Goal: Information Seeking & Learning: Compare options

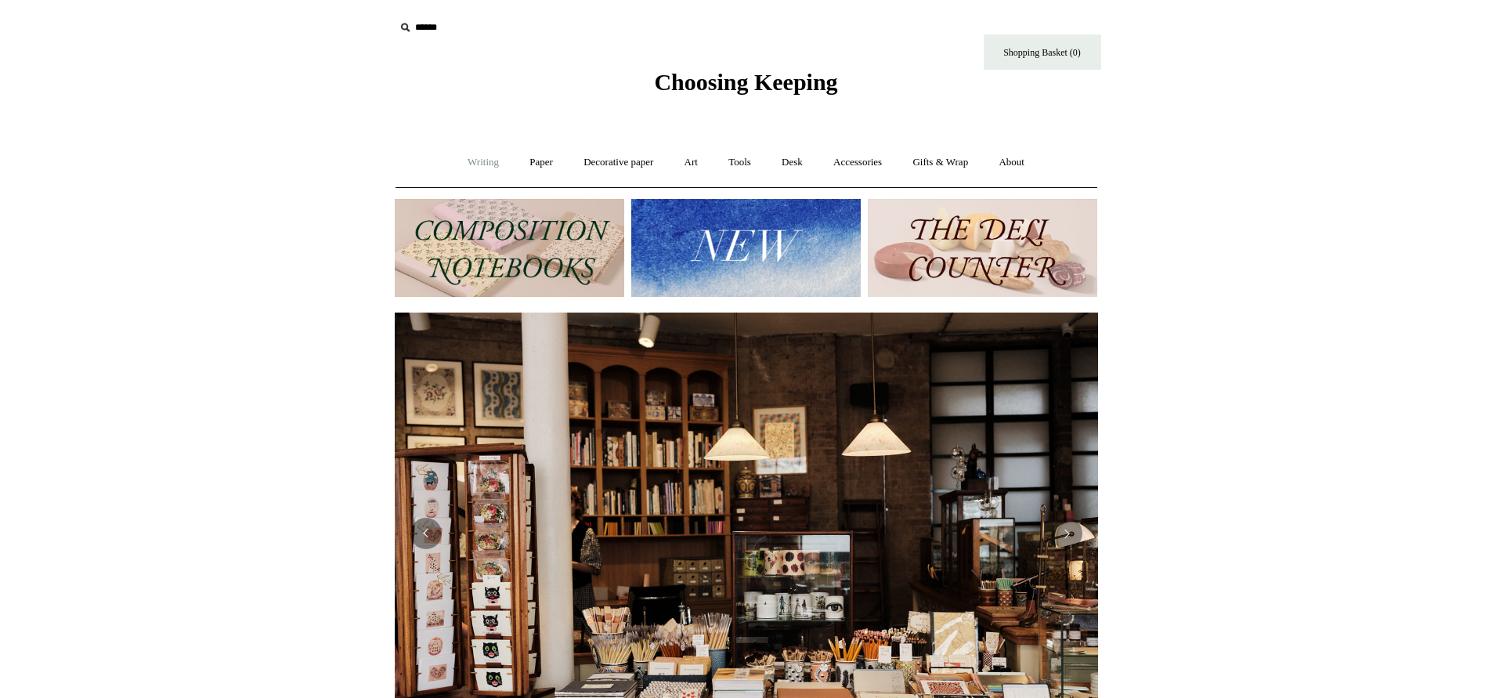
click at [463, 160] on link "Writing +" at bounding box center [484, 163] width 60 height 42
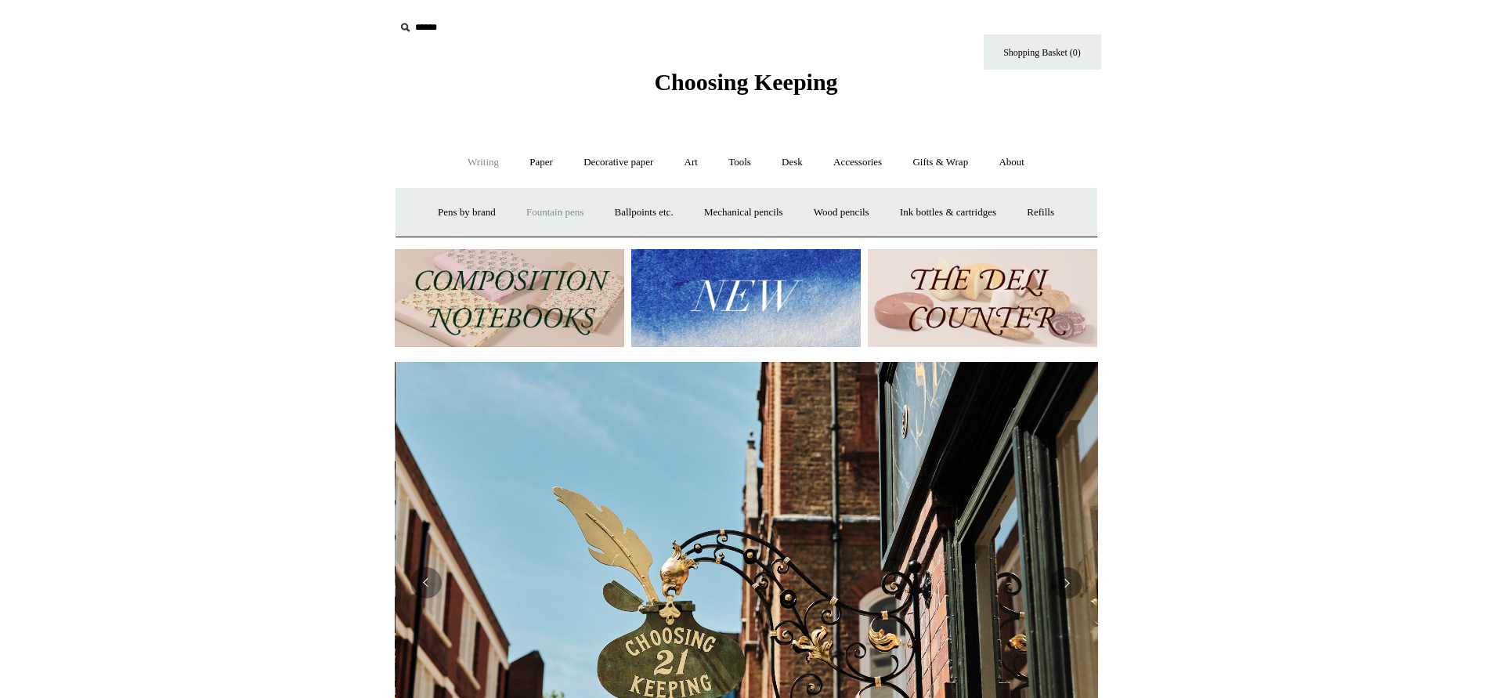
scroll to position [0, 703]
click at [552, 210] on link "Fountain pens +" at bounding box center [554, 213] width 85 height 42
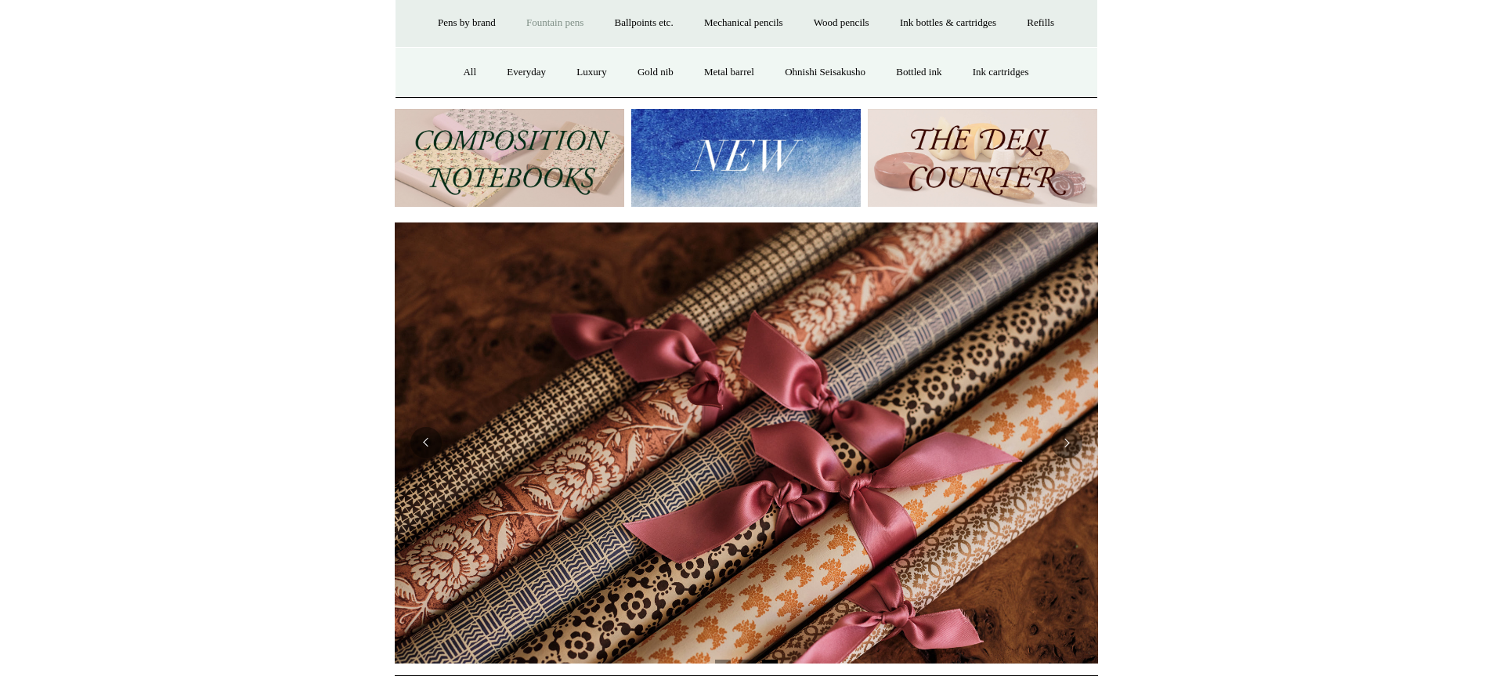
scroll to position [0, 0]
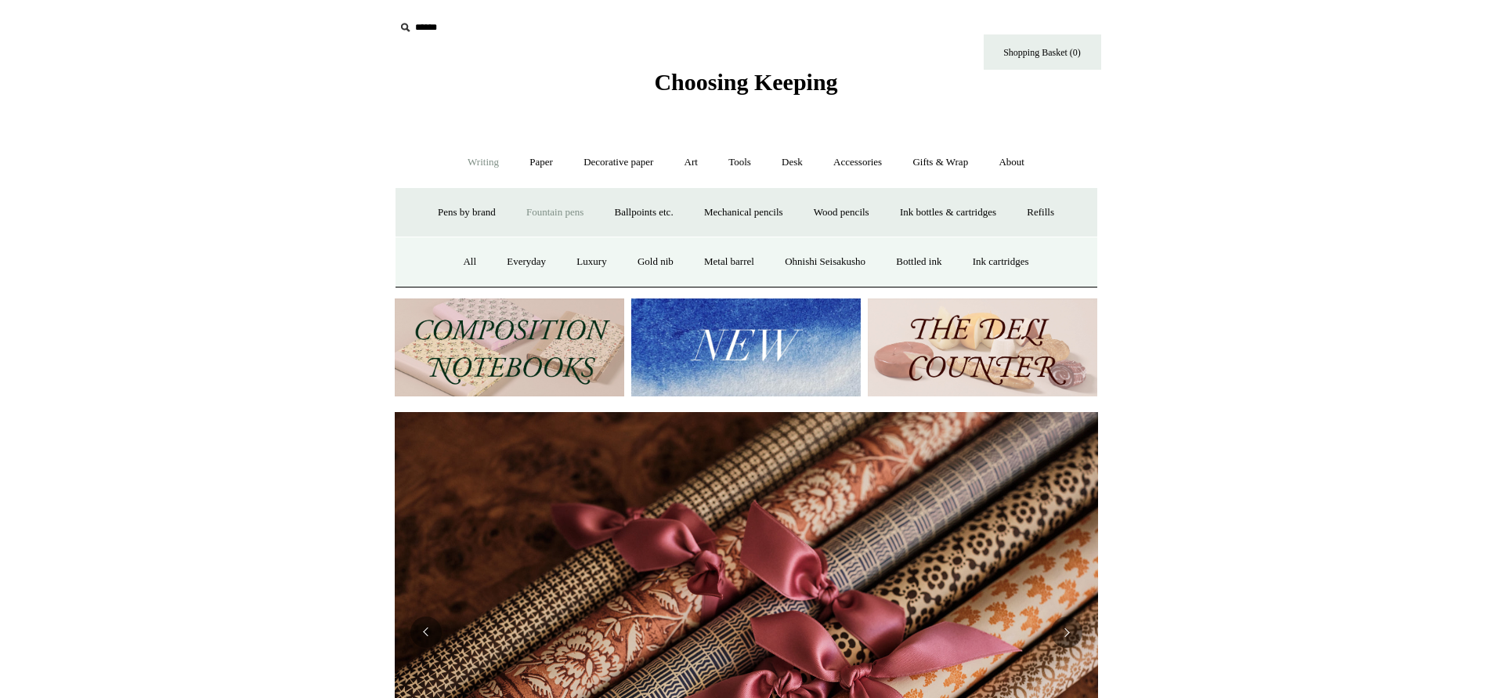
click at [529, 207] on link "Fountain pens -" at bounding box center [554, 213] width 85 height 42
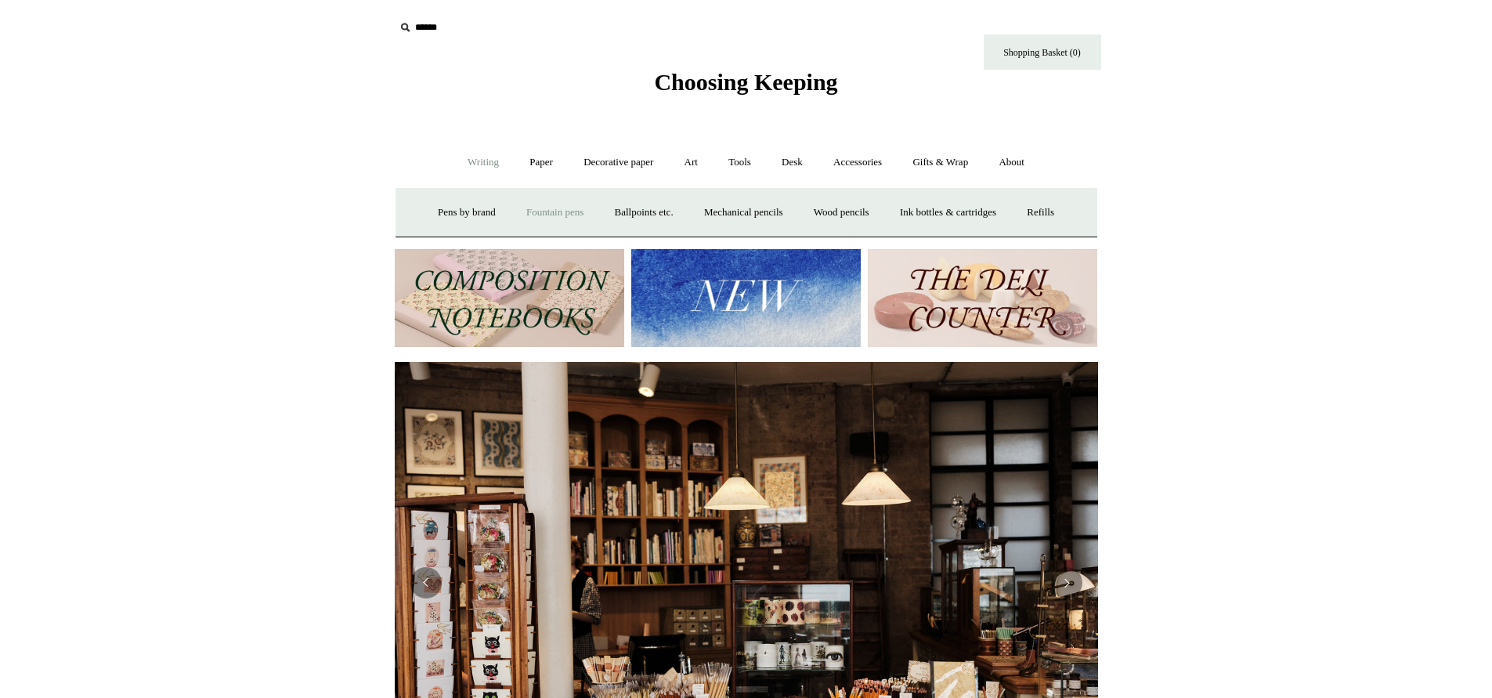
click at [529, 209] on link "Fountain pens +" at bounding box center [554, 213] width 85 height 42
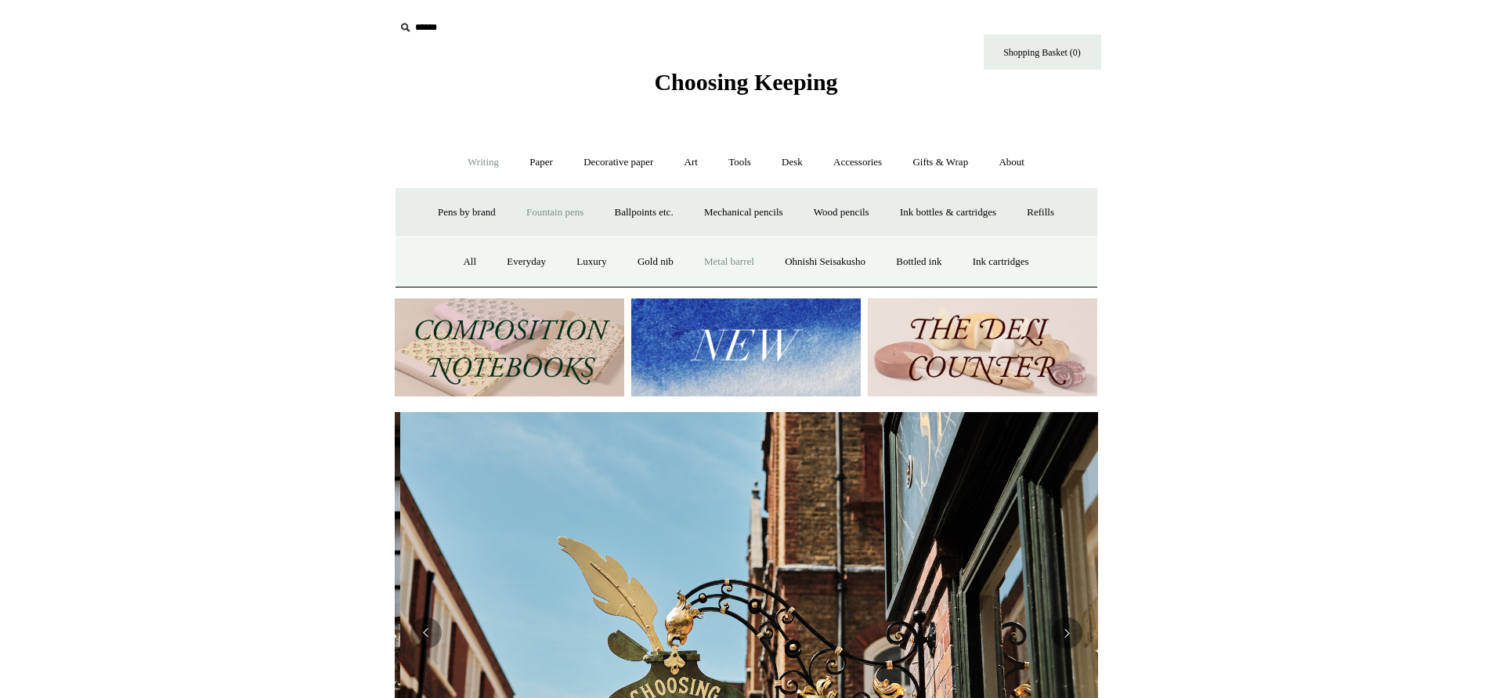
scroll to position [0, 703]
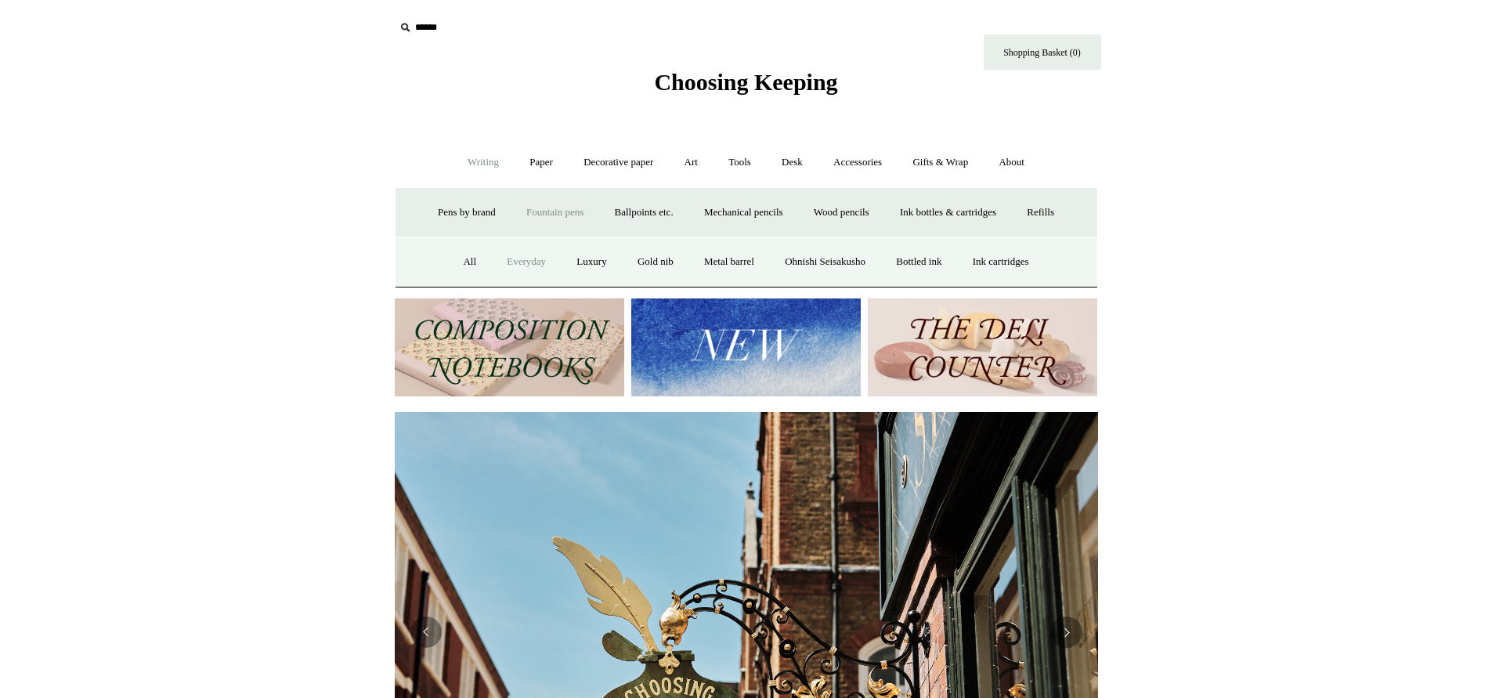
click at [508, 256] on link "Everyday" at bounding box center [526, 262] width 67 height 42
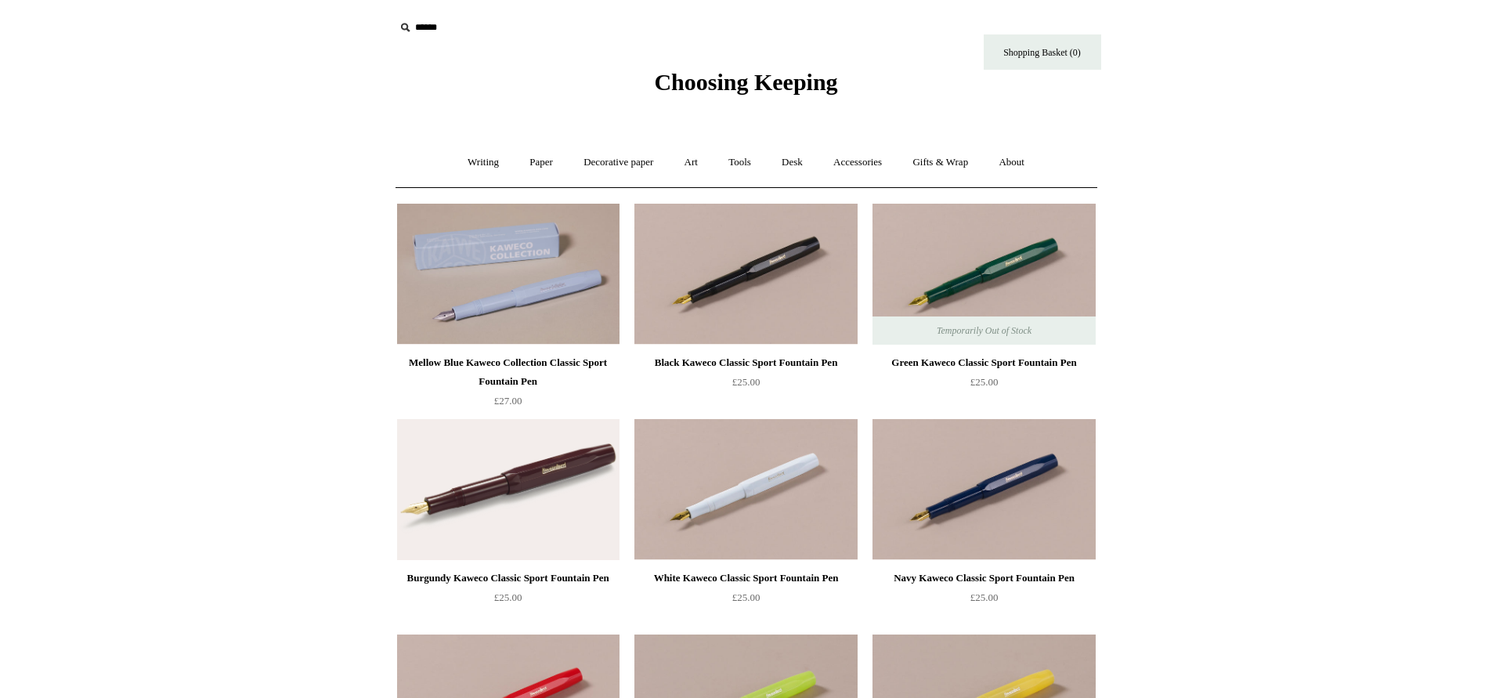
click at [984, 575] on div "Navy Kaweco Classic Sport Fountain Pen" at bounding box center [984, 578] width 215 height 19
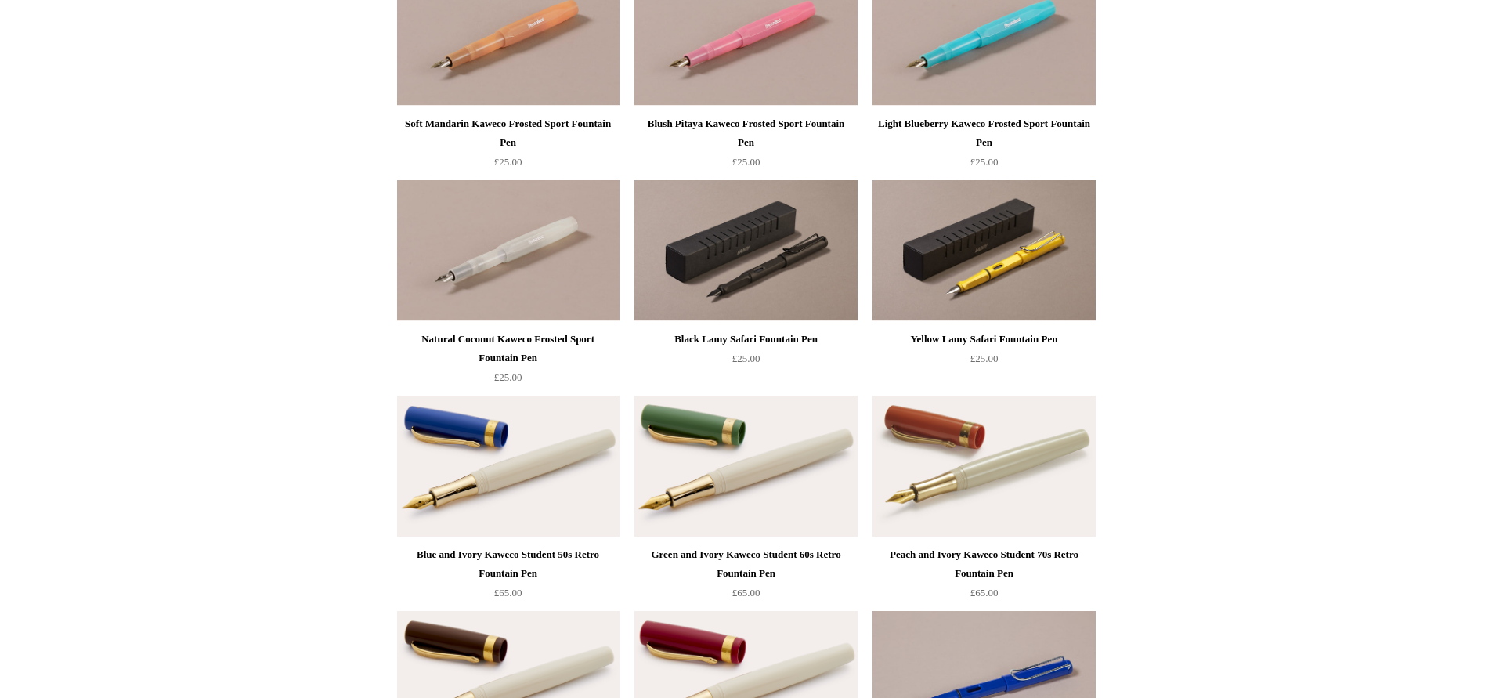
scroll to position [888, 0]
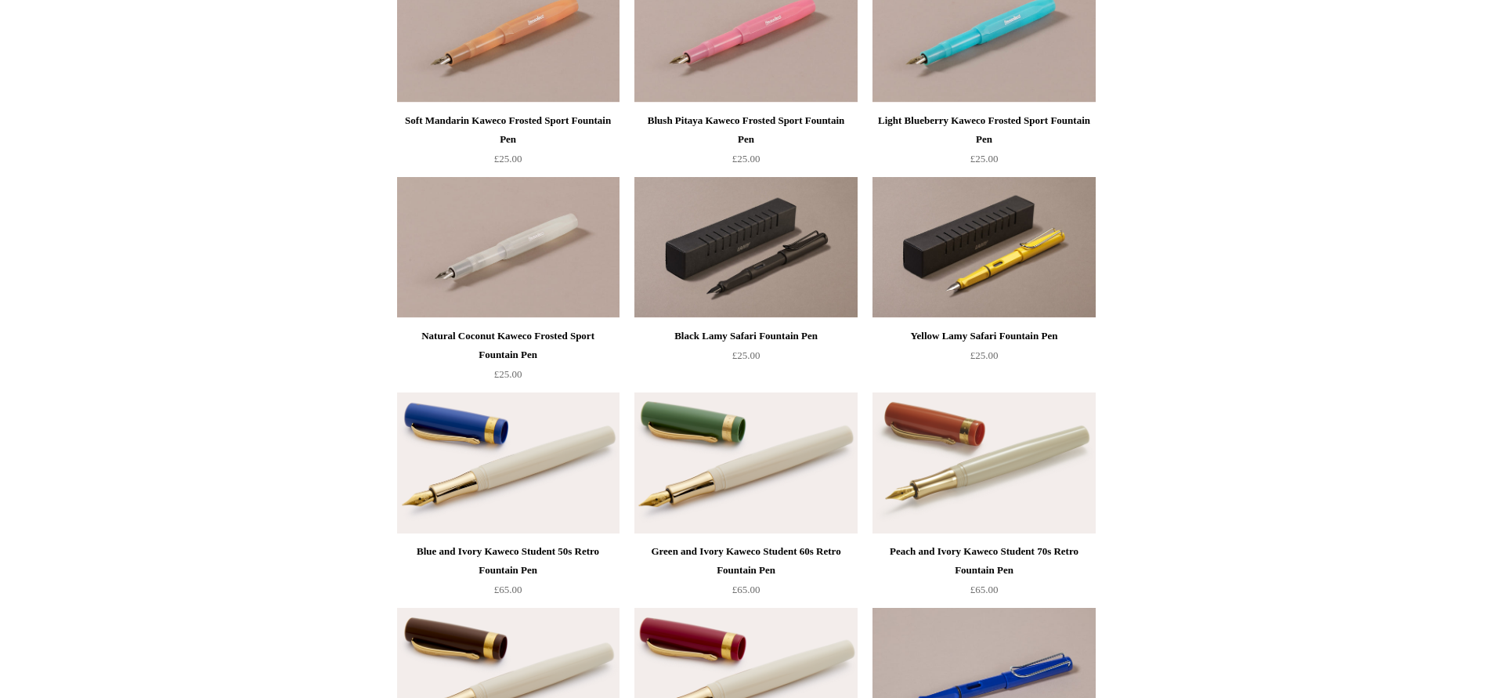
click at [973, 332] on div "Yellow Lamy Safari Fountain Pen" at bounding box center [984, 336] width 215 height 19
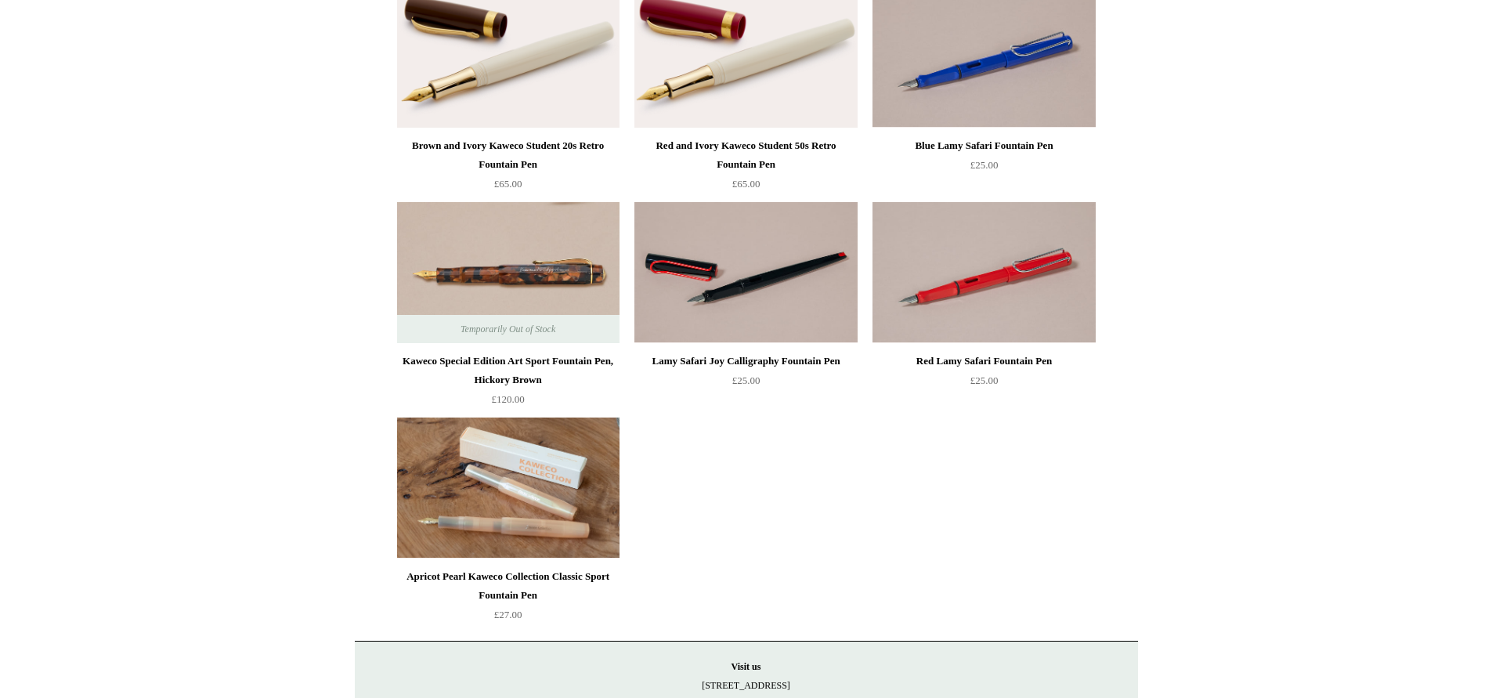
scroll to position [1529, 0]
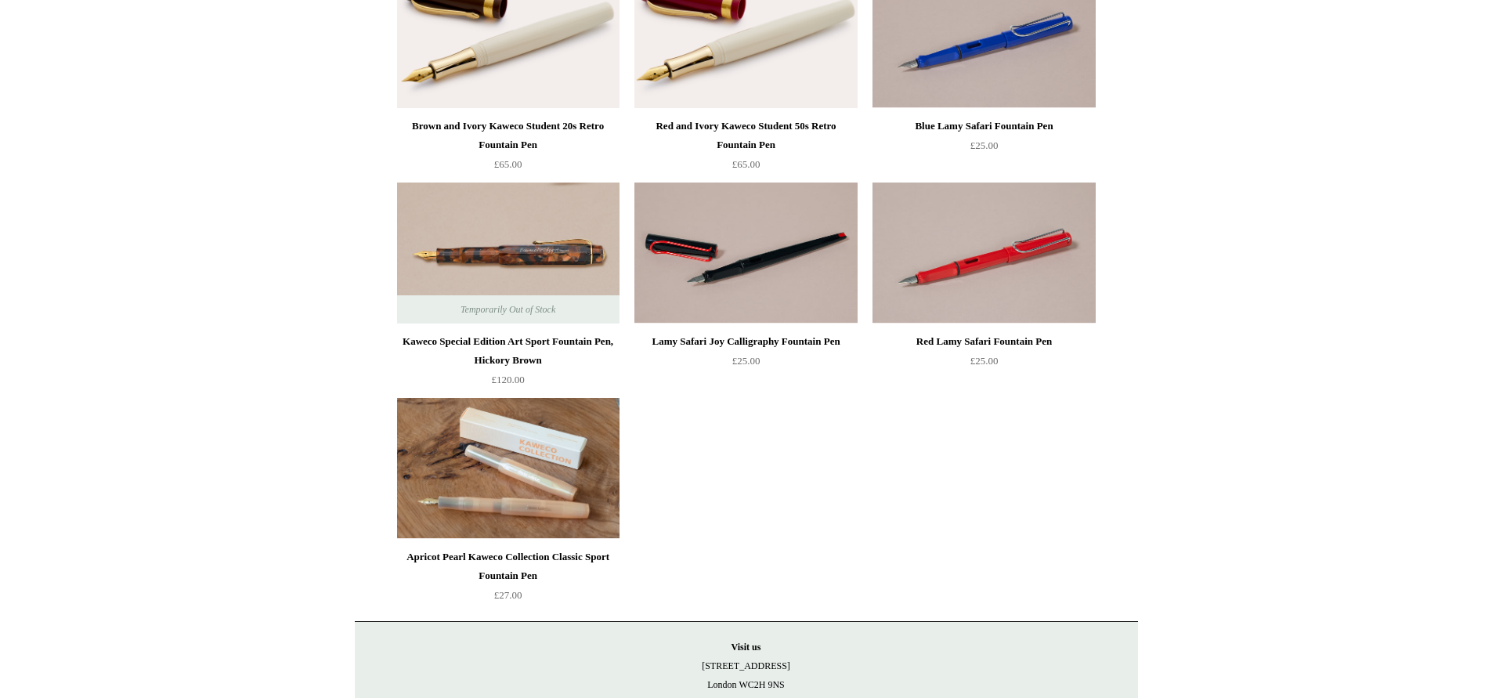
click at [517, 338] on div "Kaweco Special Edition Art Sport Fountain Pen, Hickory Brown" at bounding box center [508, 351] width 215 height 38
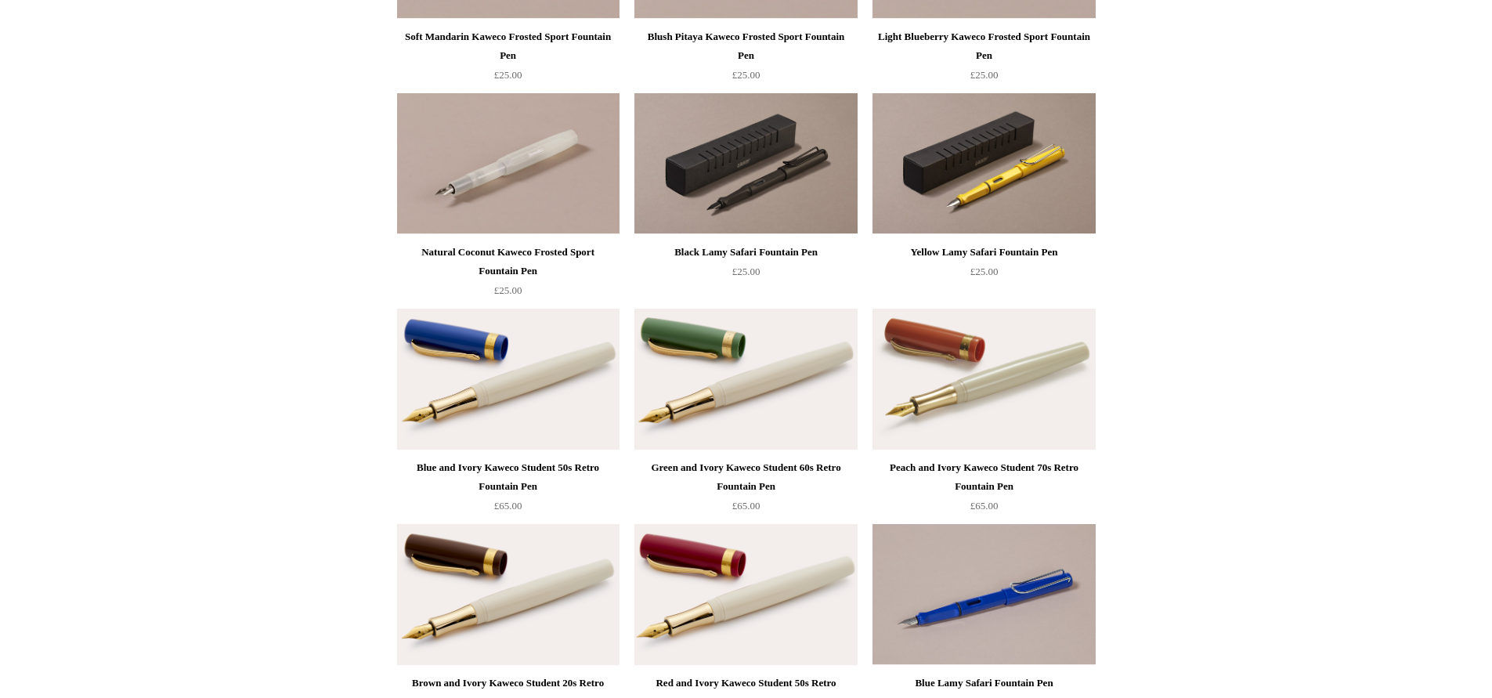
scroll to position [975, 0]
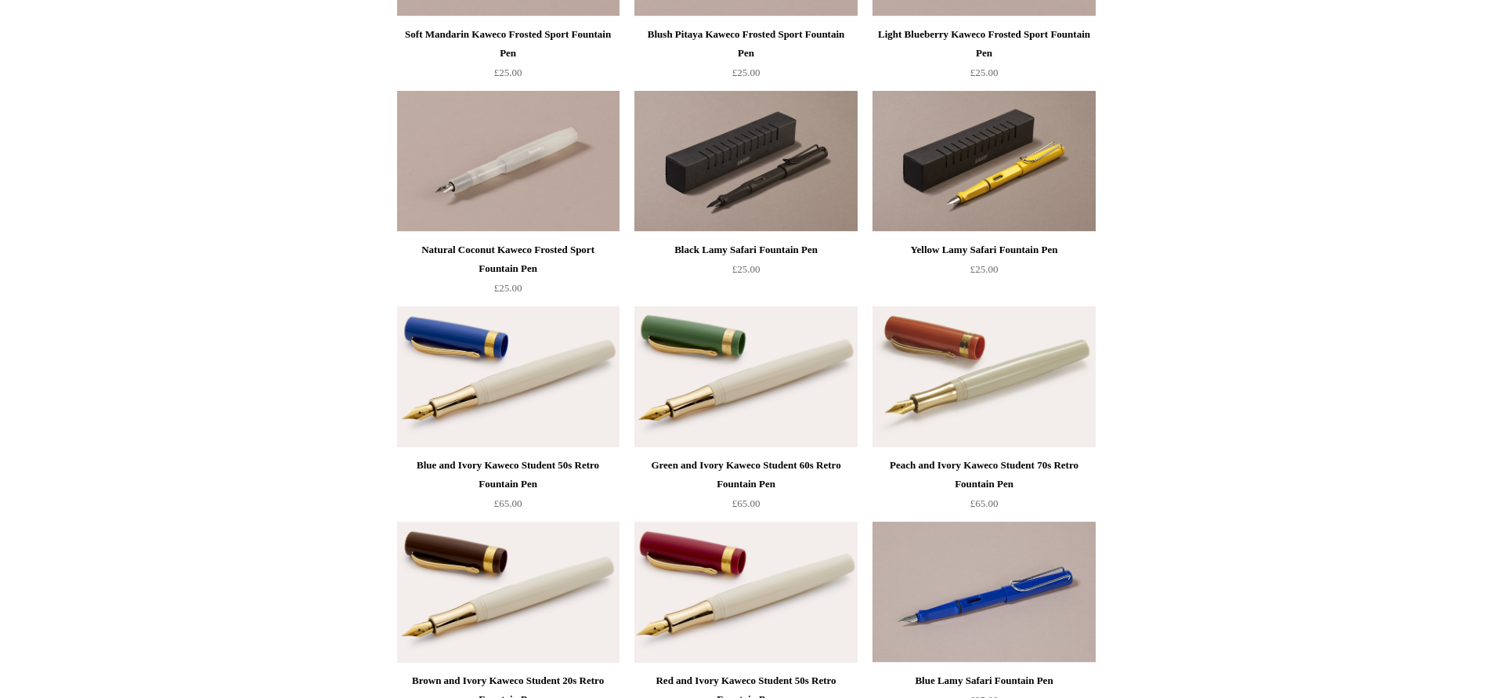
click at [982, 464] on div "Peach and Ivory Kaweco Student 70s Retro Fountain Pen" at bounding box center [984, 475] width 215 height 38
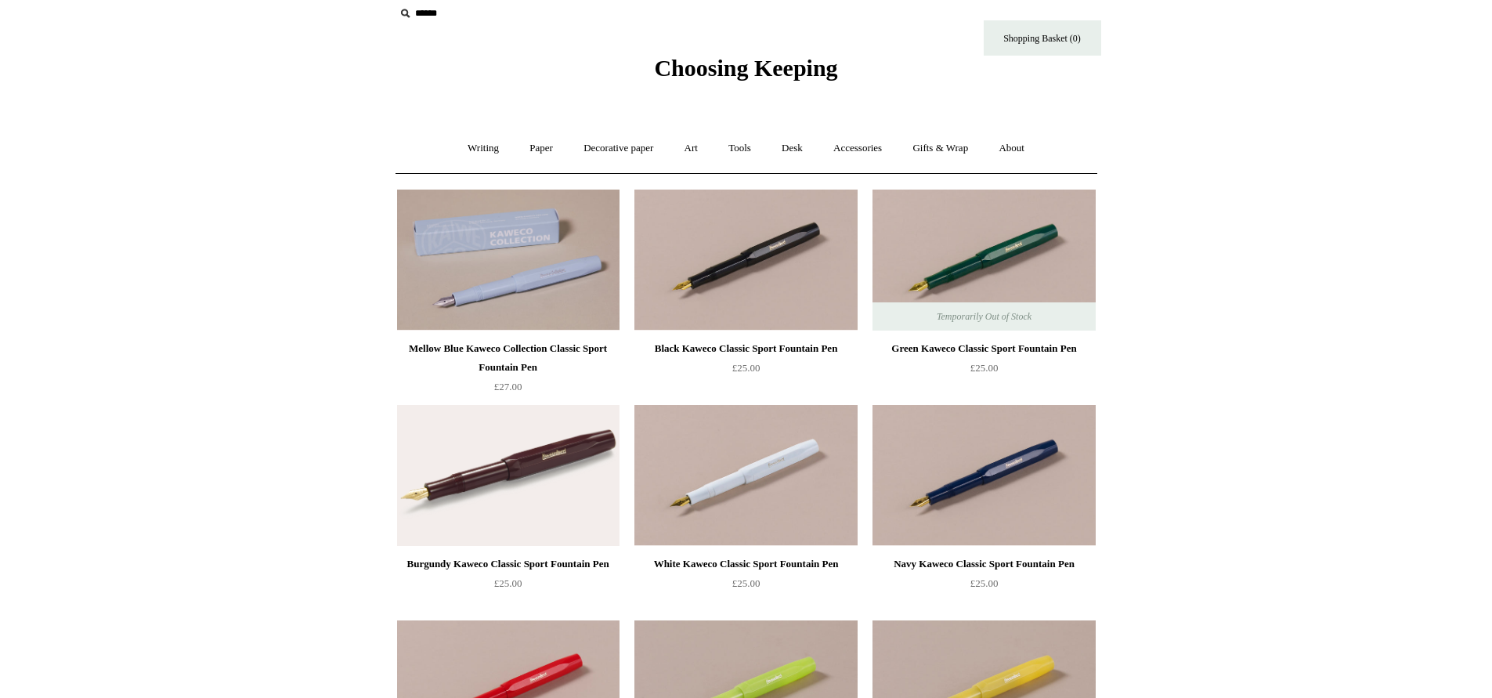
scroll to position [0, 0]
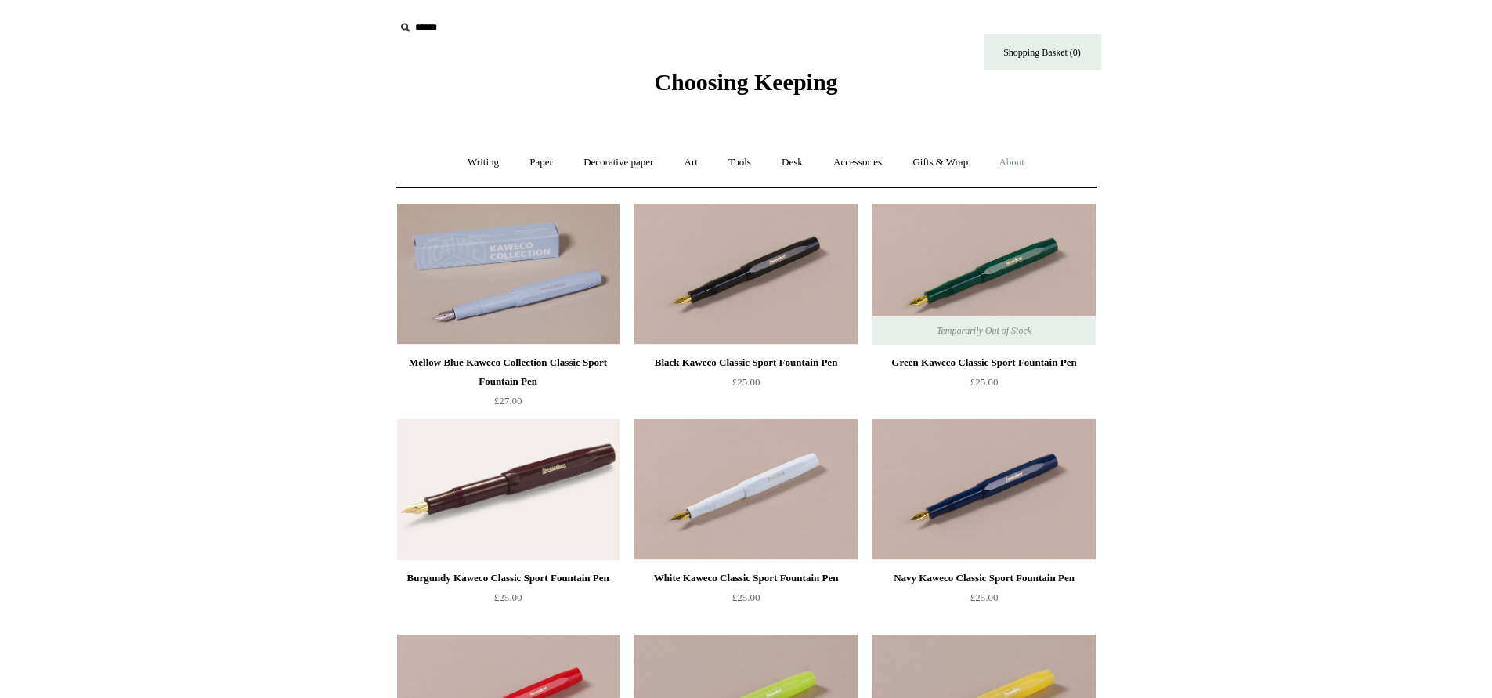
click at [1028, 160] on link "About +" at bounding box center [1012, 163] width 54 height 42
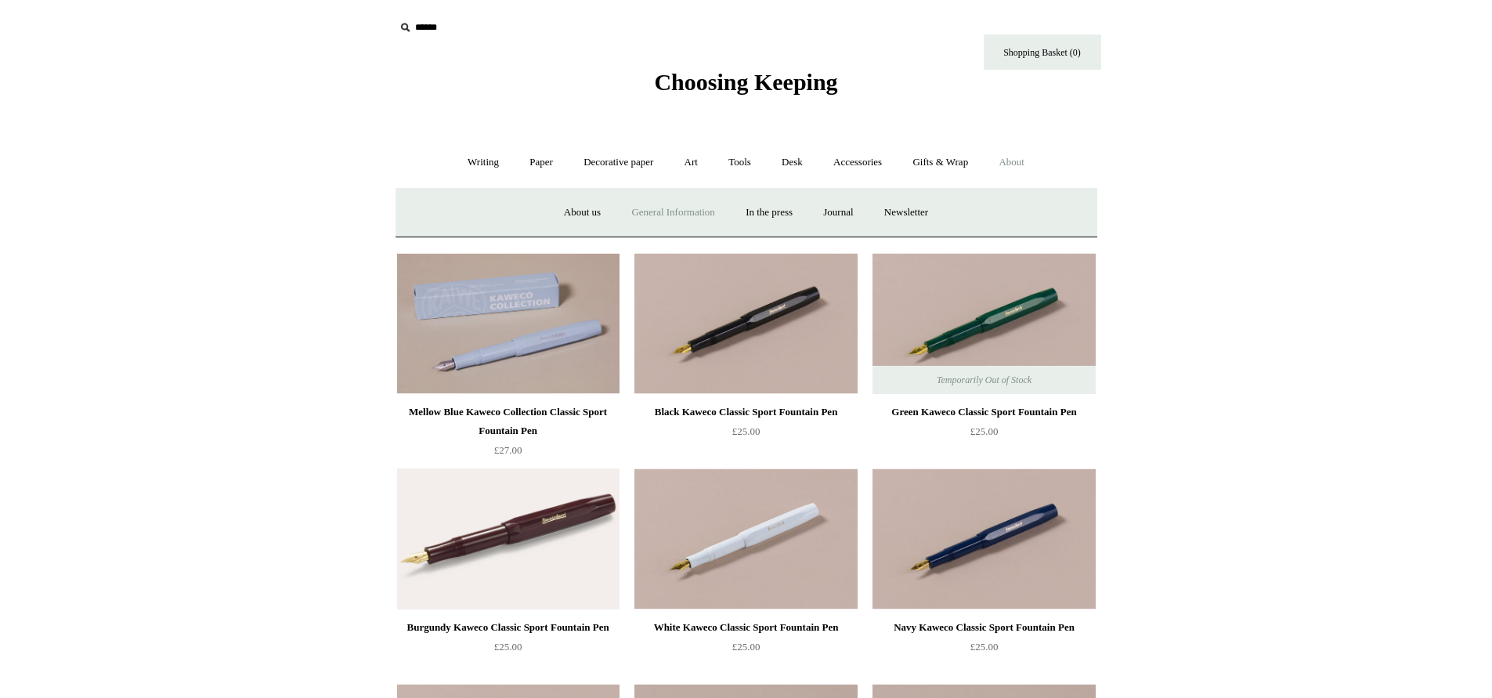
click at [656, 208] on link "General Information" at bounding box center [672, 213] width 111 height 42
click at [494, 408] on div "Mellow Blue Kaweco Collection Classic Sport Fountain Pen" at bounding box center [508, 422] width 215 height 38
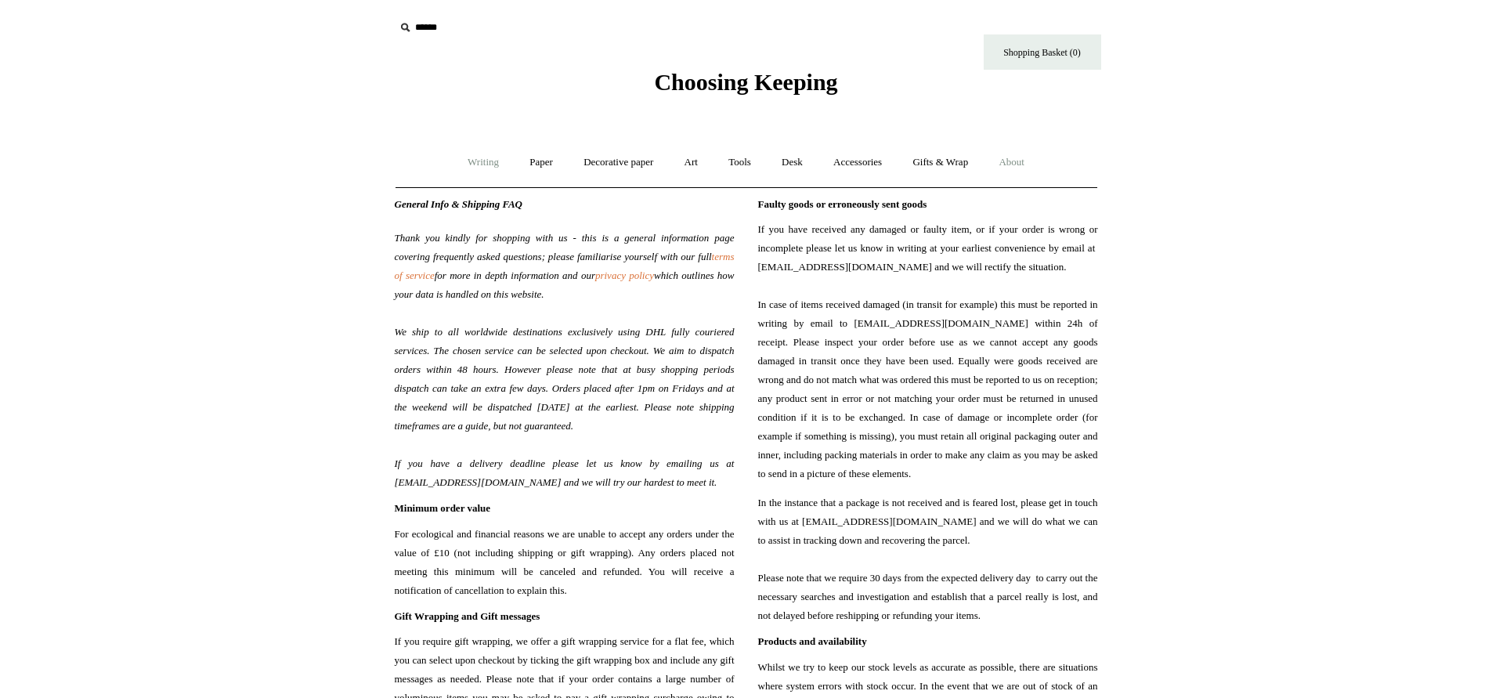
click at [464, 157] on link "Writing +" at bounding box center [484, 163] width 60 height 42
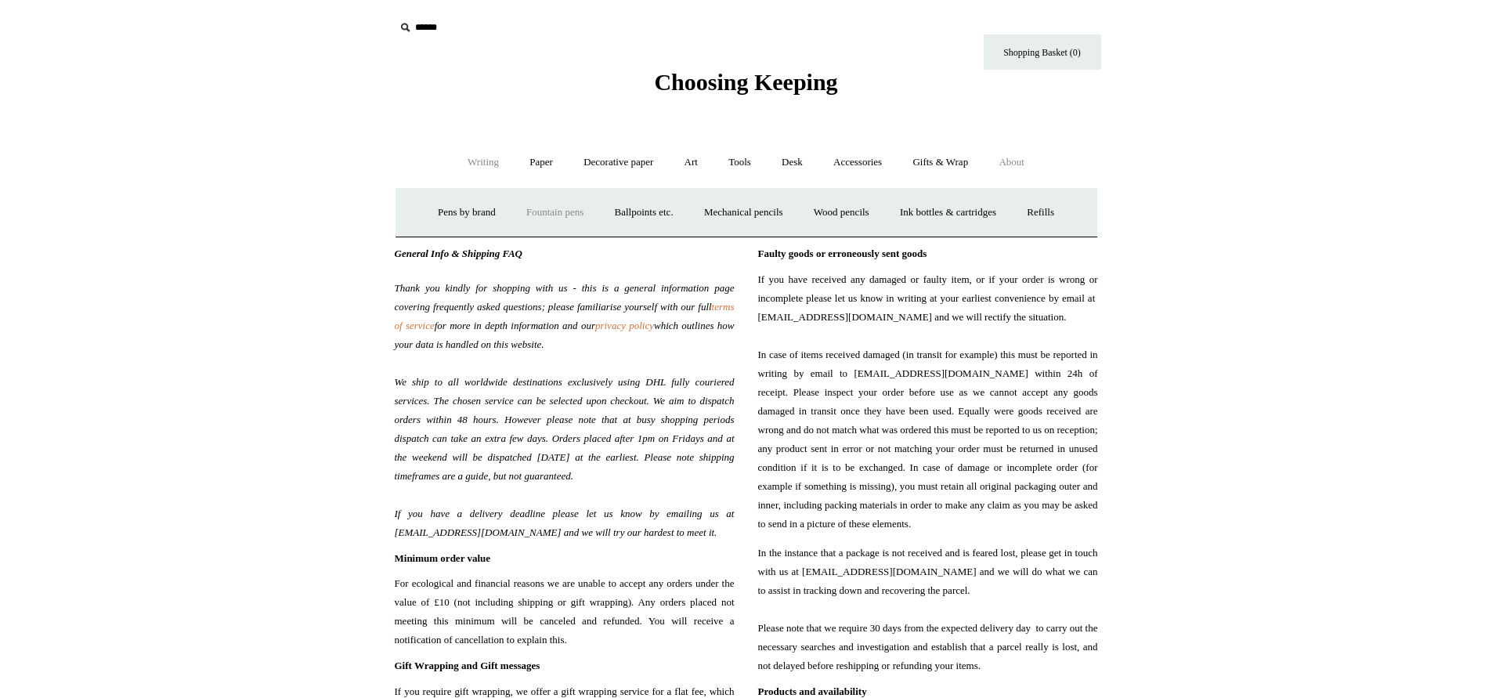
click at [551, 212] on link "Fountain pens +" at bounding box center [554, 213] width 85 height 42
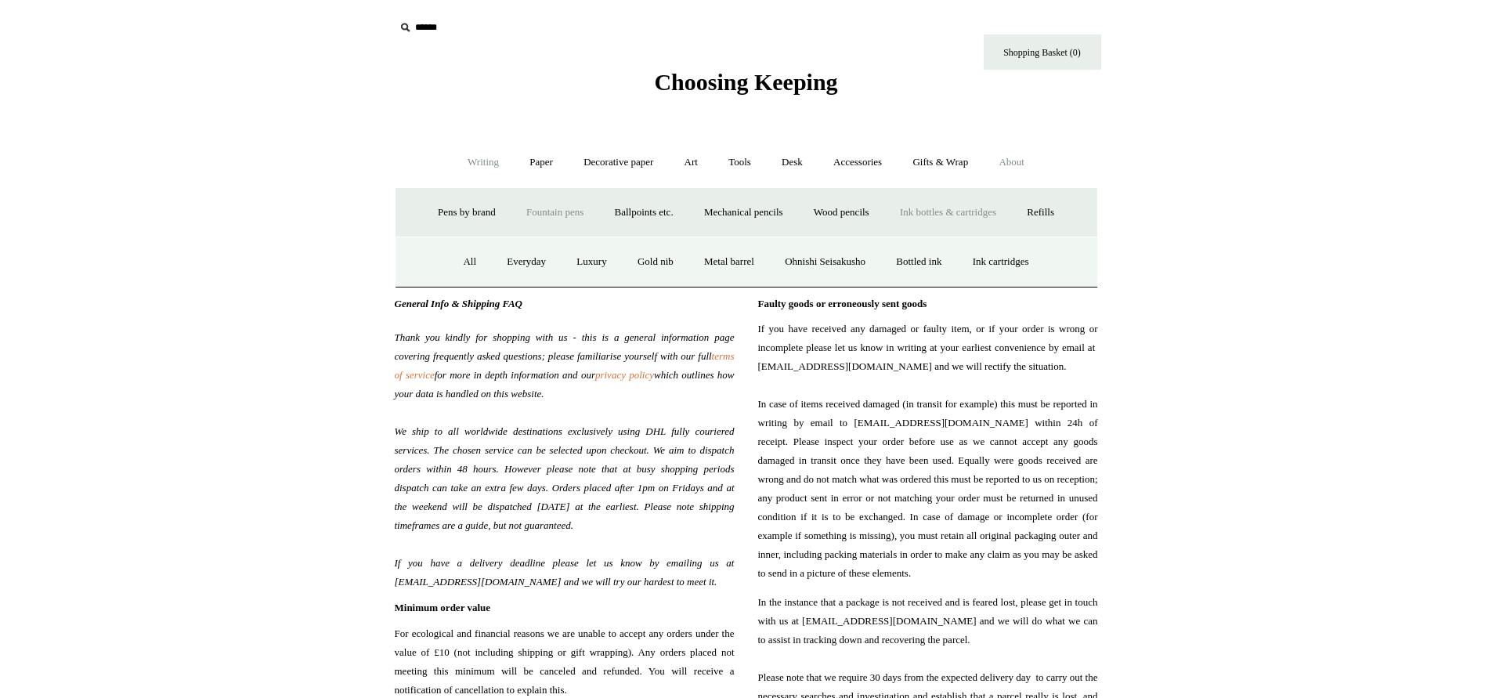
click at [935, 208] on link "Ink bottles & cartridges +" at bounding box center [948, 213] width 125 height 42
click at [708, 259] on link "Japanese brands" at bounding box center [714, 262] width 94 height 42
click at [459, 208] on link "Pens by brand +" at bounding box center [467, 213] width 86 height 42
click at [457, 260] on link "Kaweco" at bounding box center [462, 262] width 62 height 42
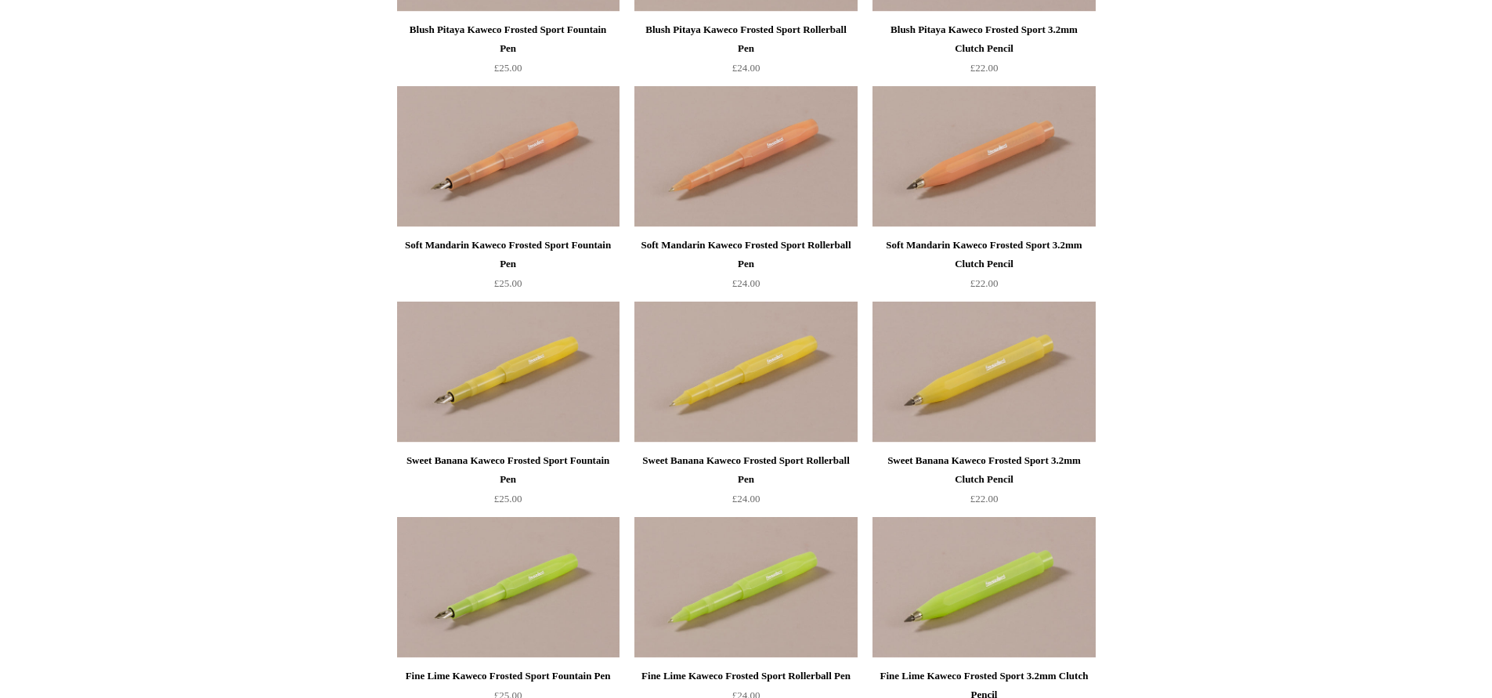
scroll to position [2704, 0]
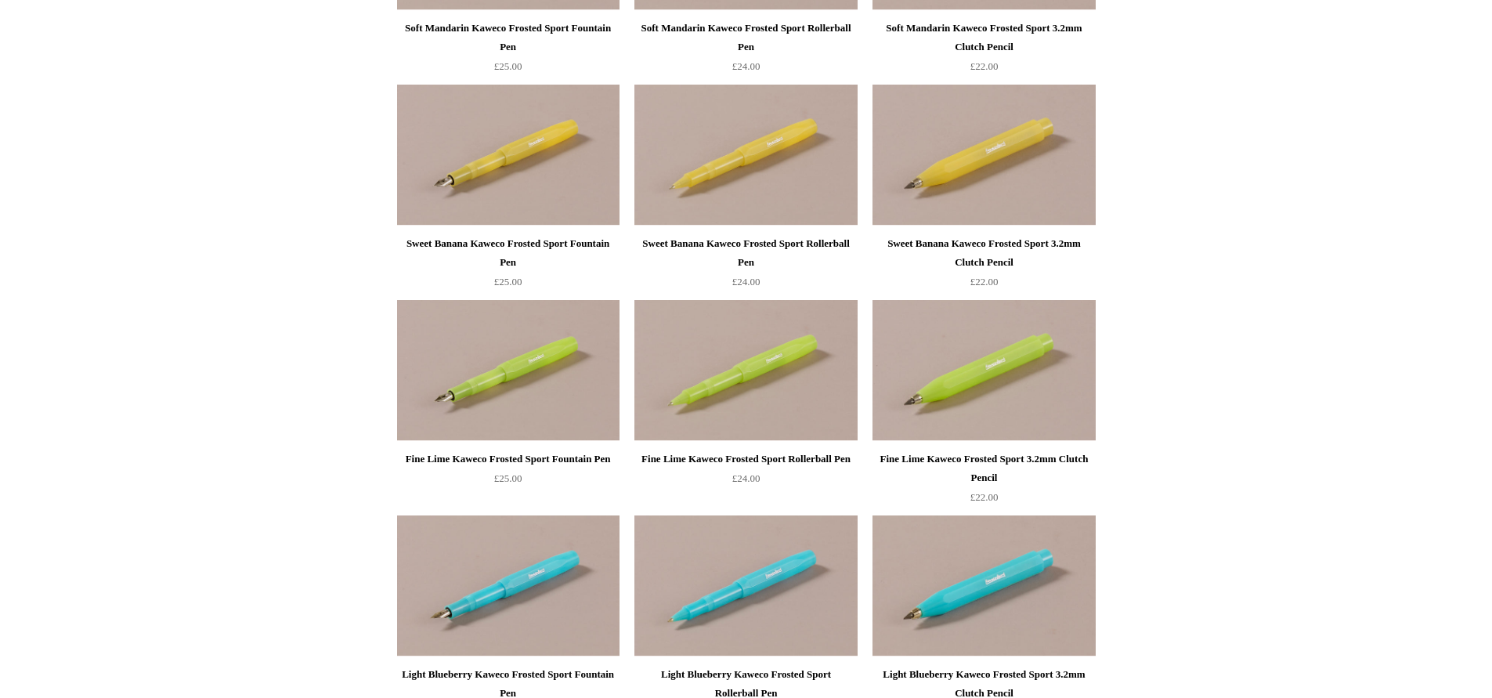
click at [519, 457] on div "Fine Lime Kaweco Frosted Sport Fountain Pen" at bounding box center [508, 459] width 215 height 19
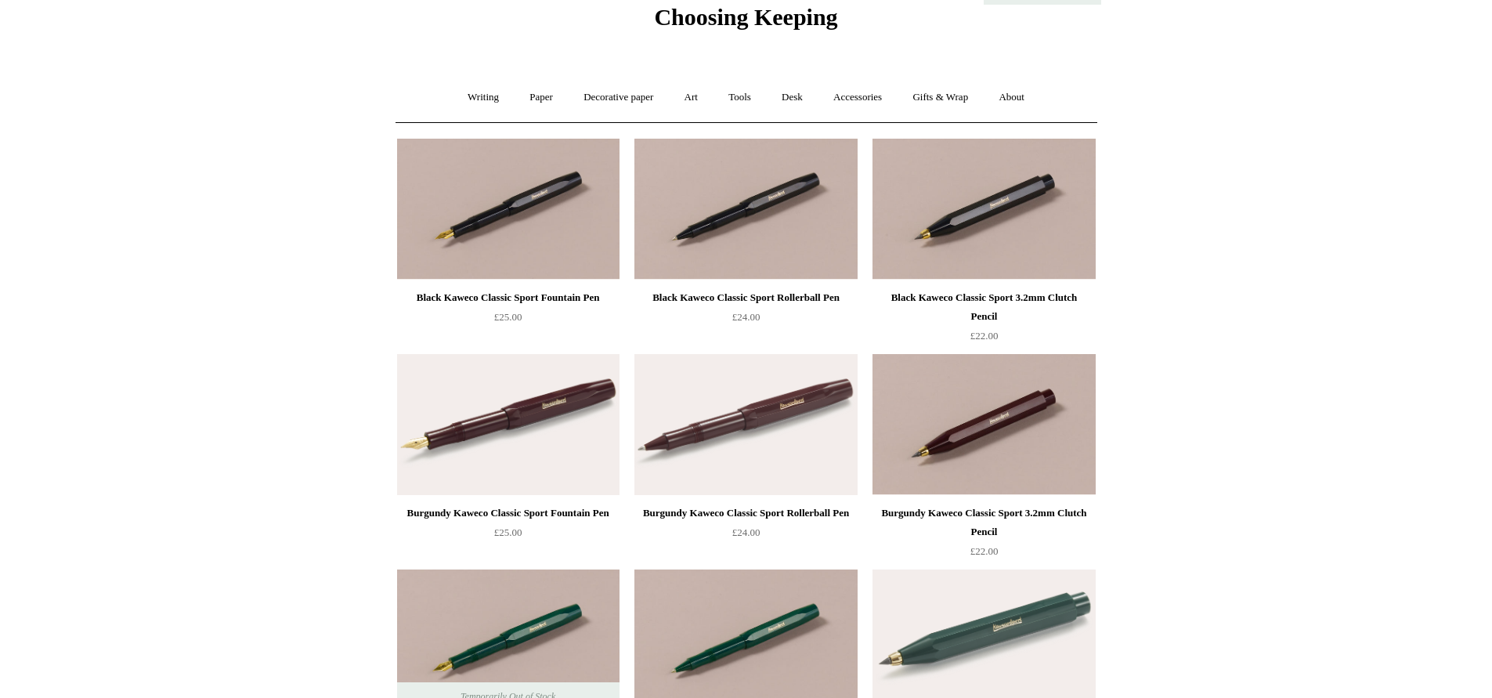
scroll to position [0, 0]
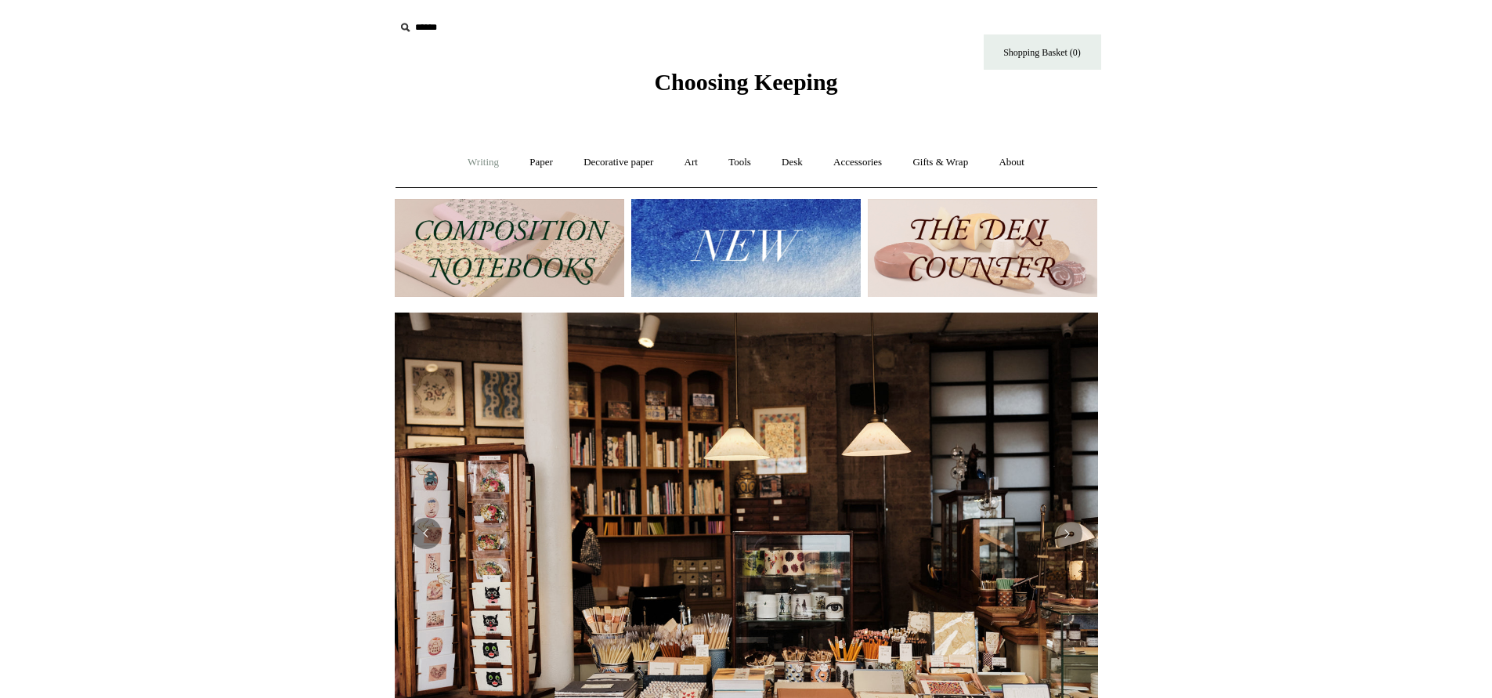
click at [468, 160] on link "Writing +" at bounding box center [484, 163] width 60 height 42
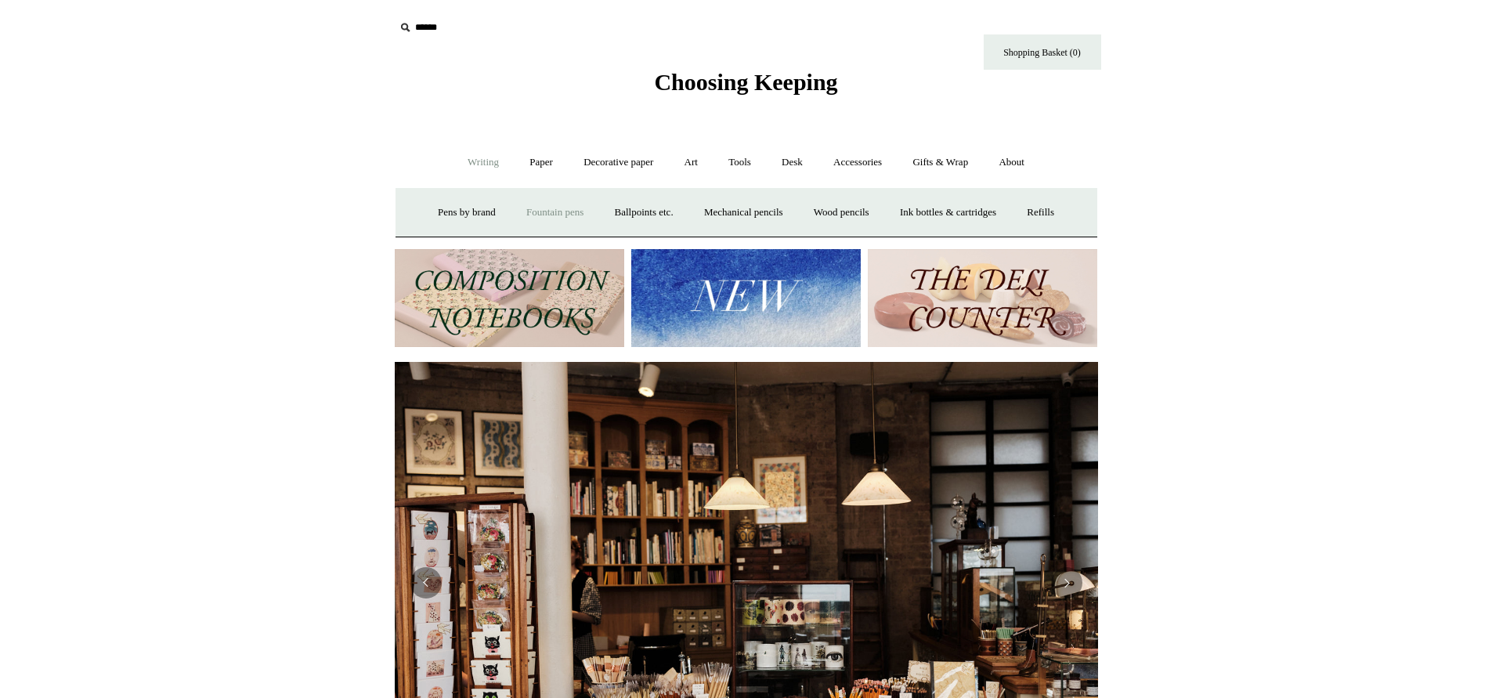
click at [525, 211] on link "Fountain pens +" at bounding box center [554, 213] width 85 height 42
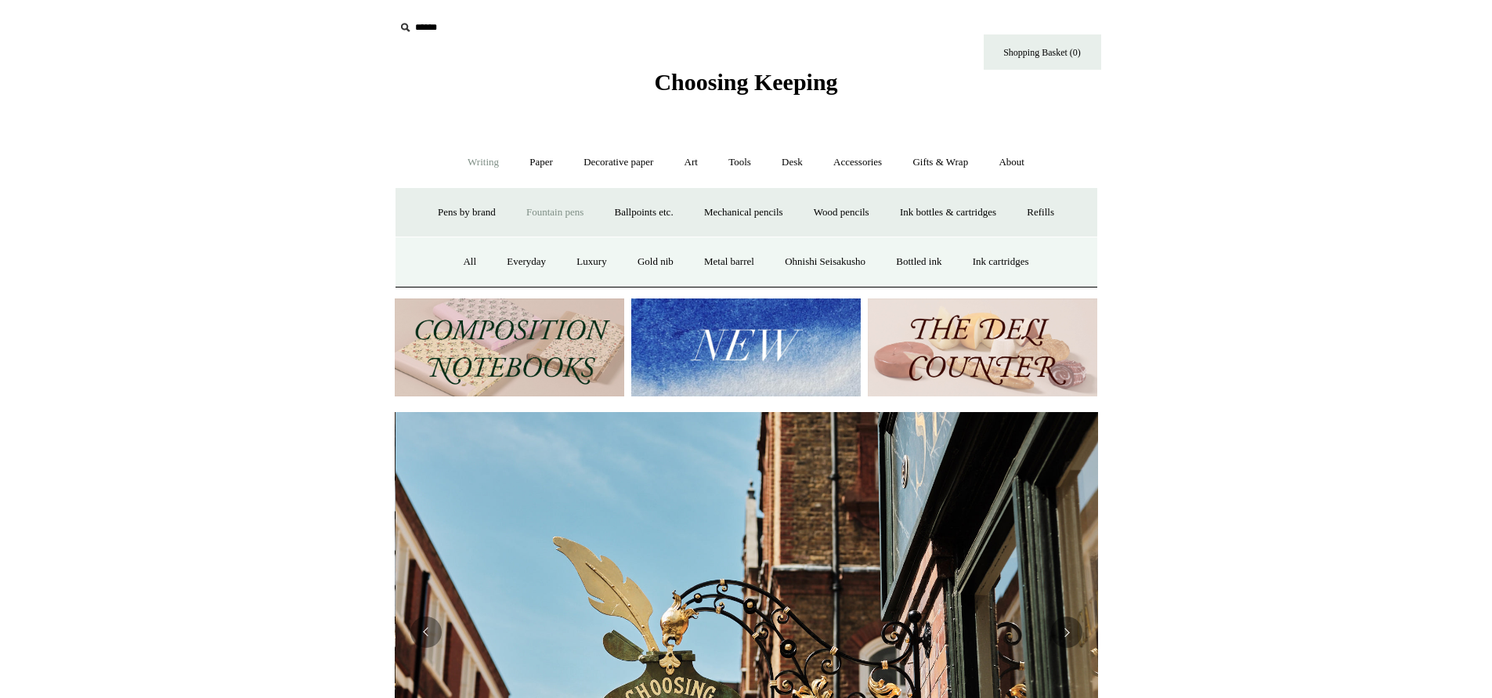
scroll to position [0, 703]
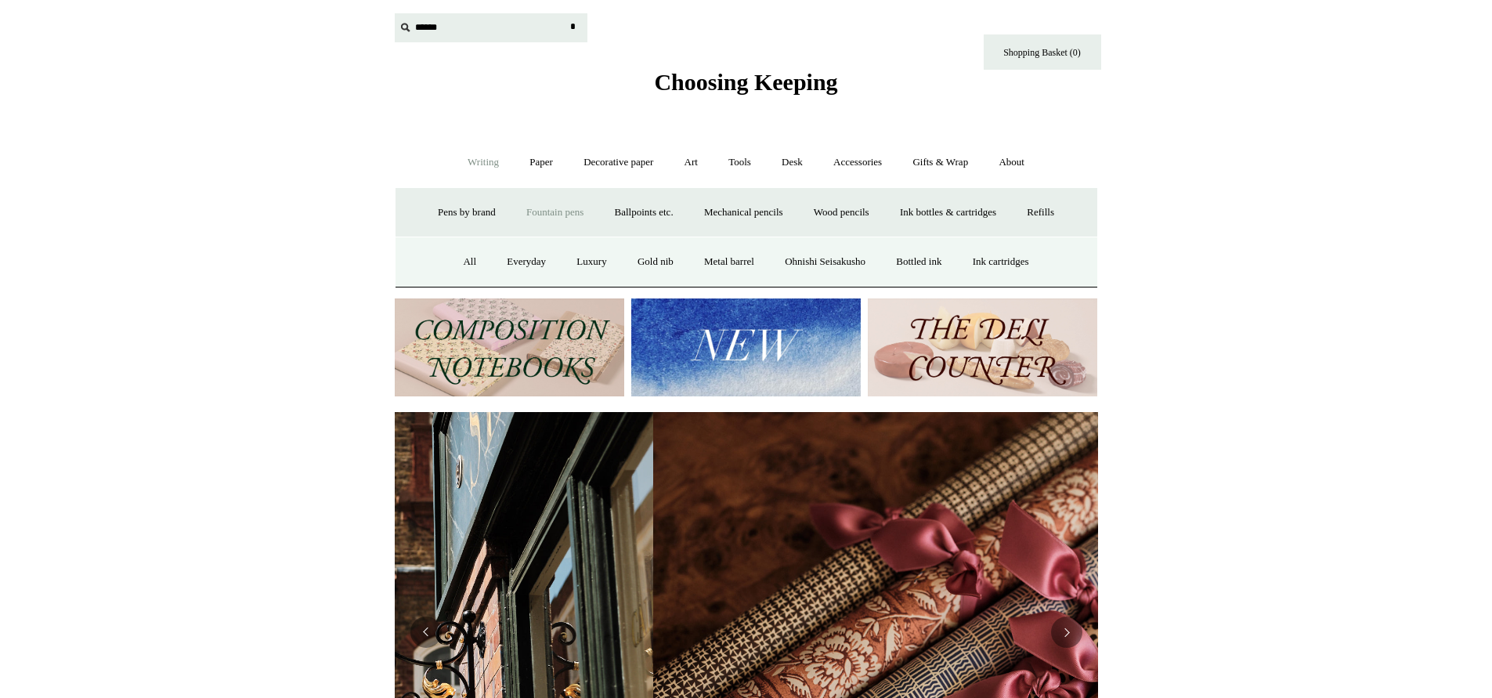
click at [432, 26] on input "text" at bounding box center [491, 27] width 193 height 29
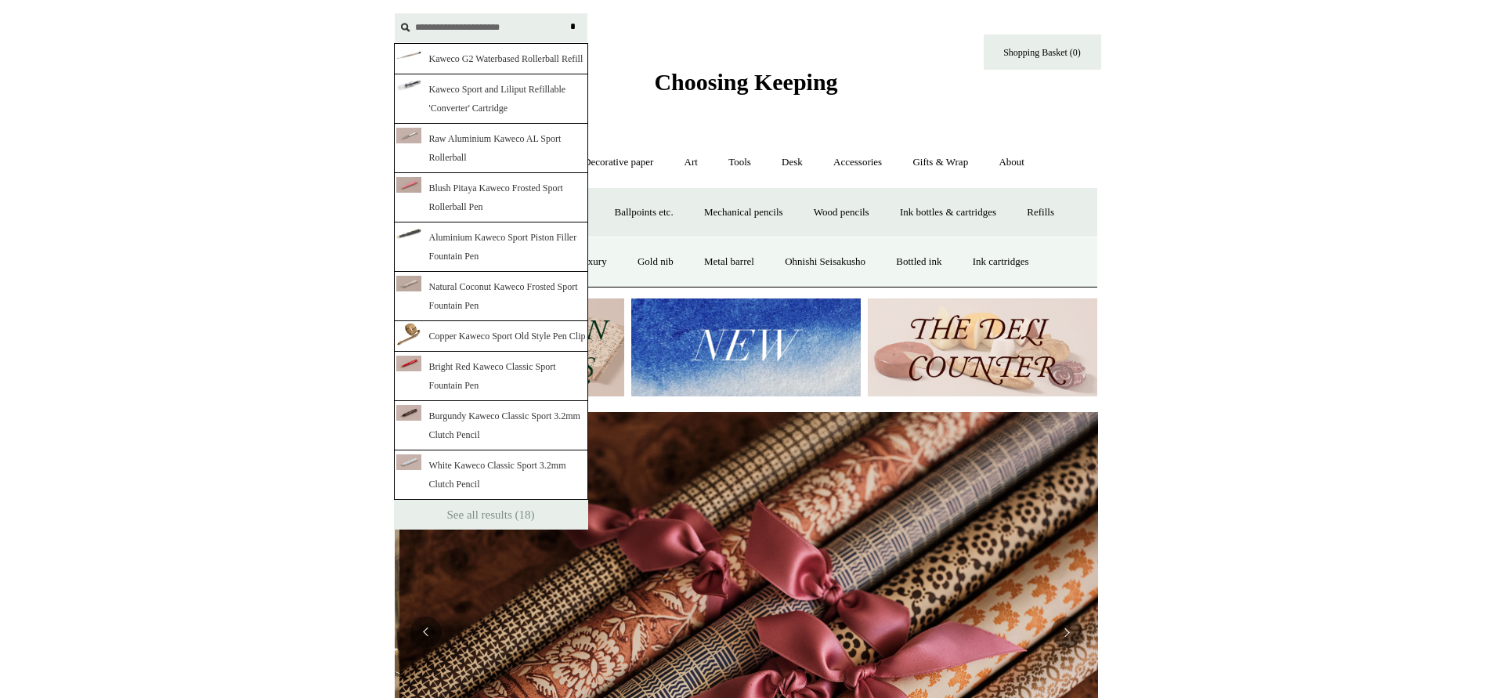
scroll to position [0, 1407]
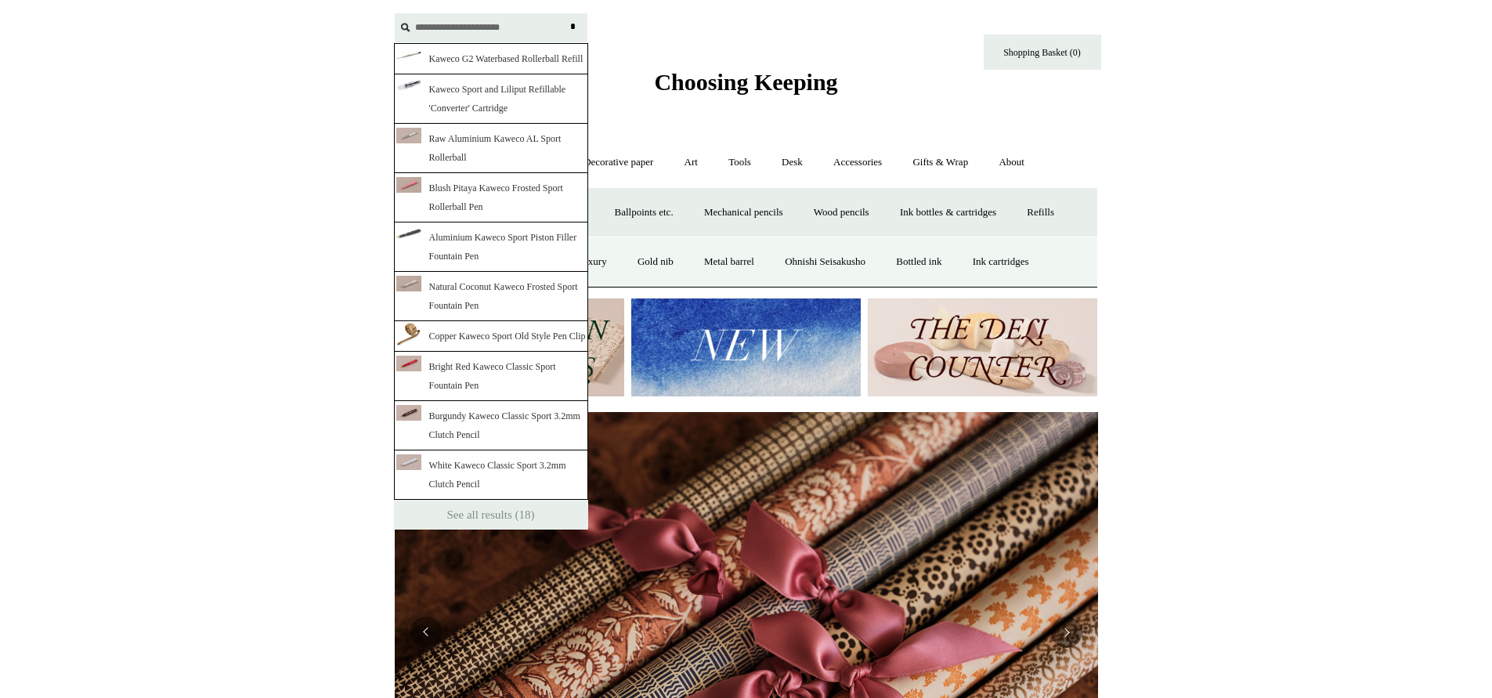
type input "**********"
click at [472, 109] on link "Kaweco Sport and Liliput Refillable 'Converter' Cartridge" at bounding box center [491, 98] width 194 height 49
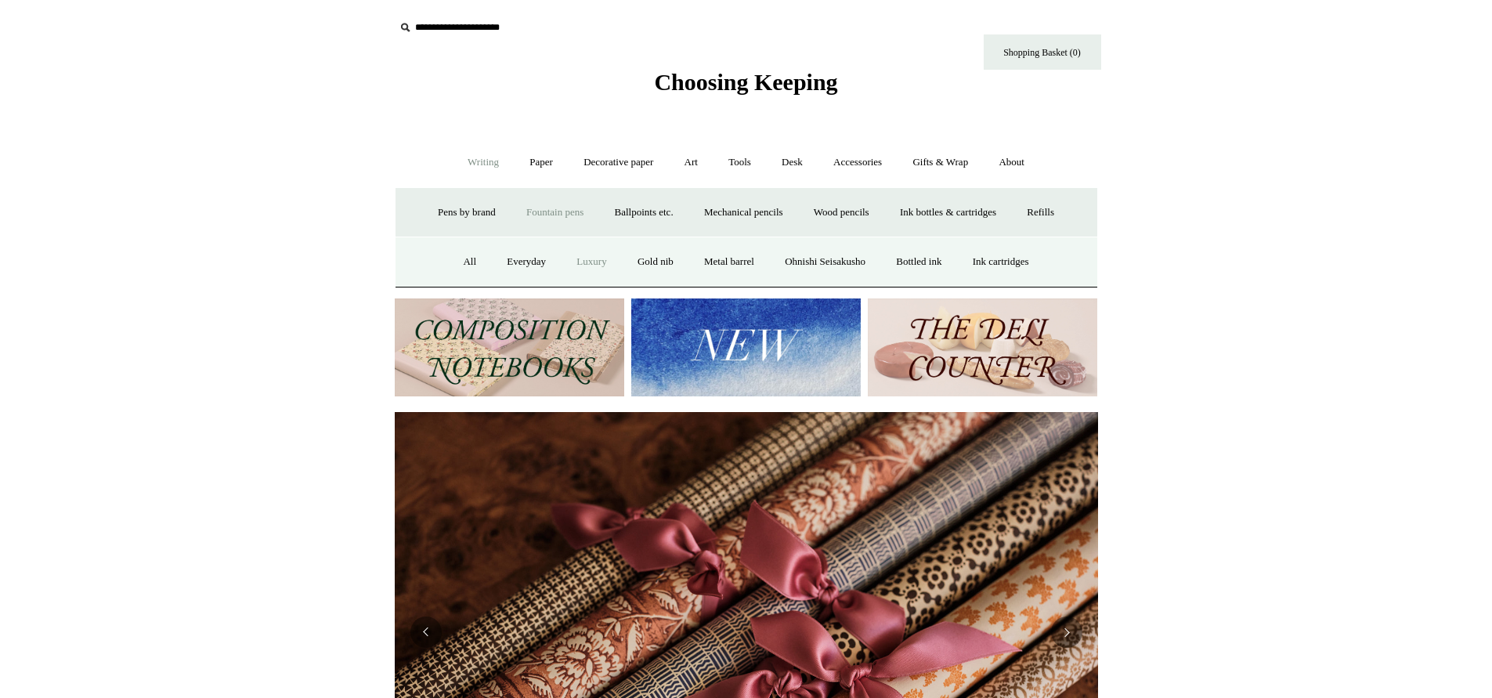
click at [569, 260] on link "Luxury" at bounding box center [591, 262] width 58 height 42
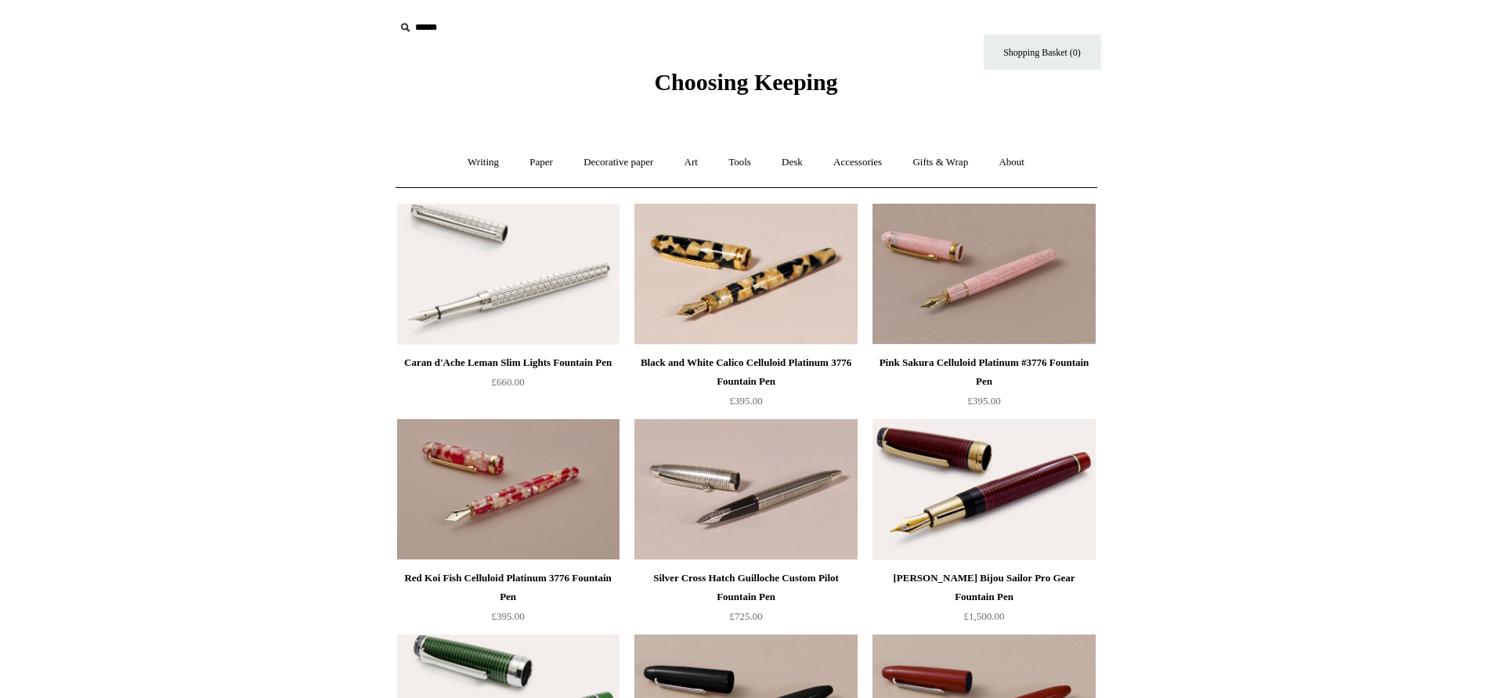
click at [762, 360] on div "Black and White Calico Celluloid Platinum 3776 Fountain Pen" at bounding box center [745, 372] width 215 height 38
click at [483, 161] on link "Writing +" at bounding box center [484, 163] width 60 height 42
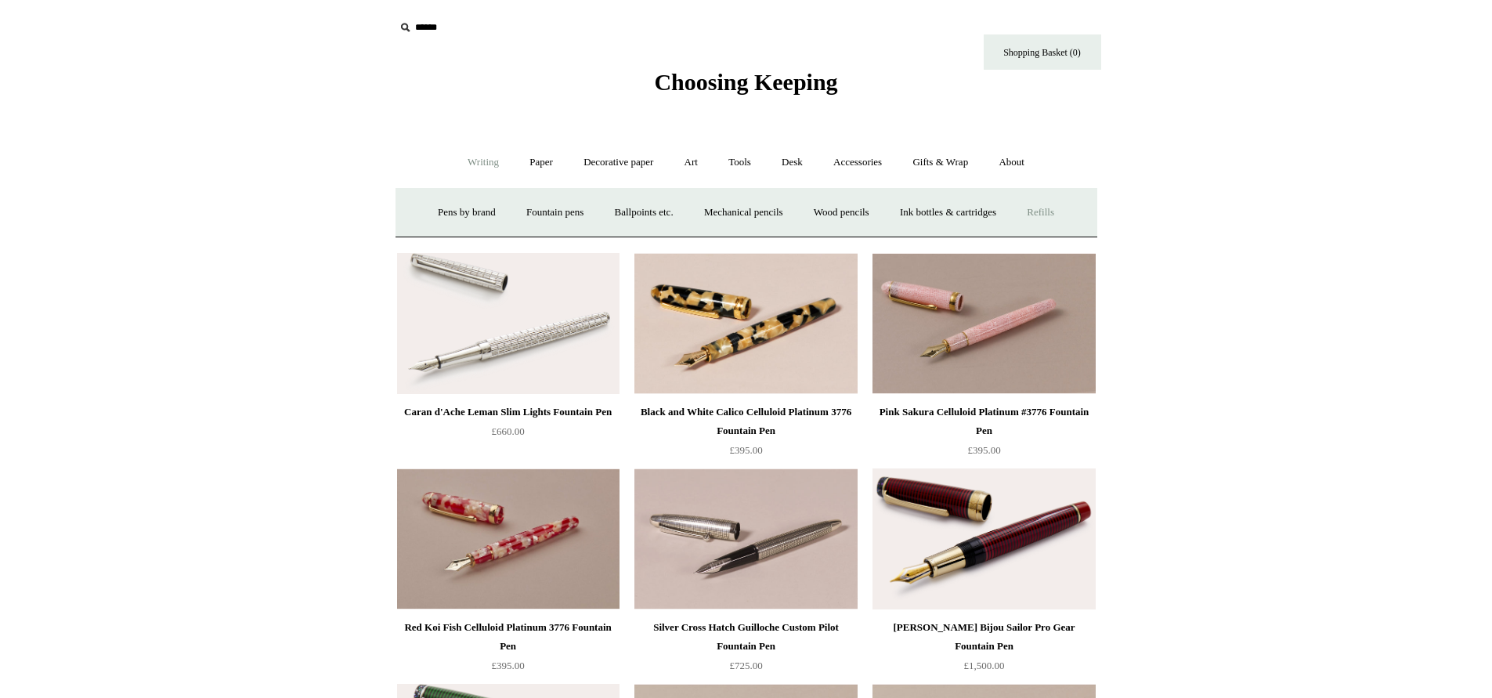
click at [1054, 212] on link "Refills +" at bounding box center [1041, 213] width 56 height 42
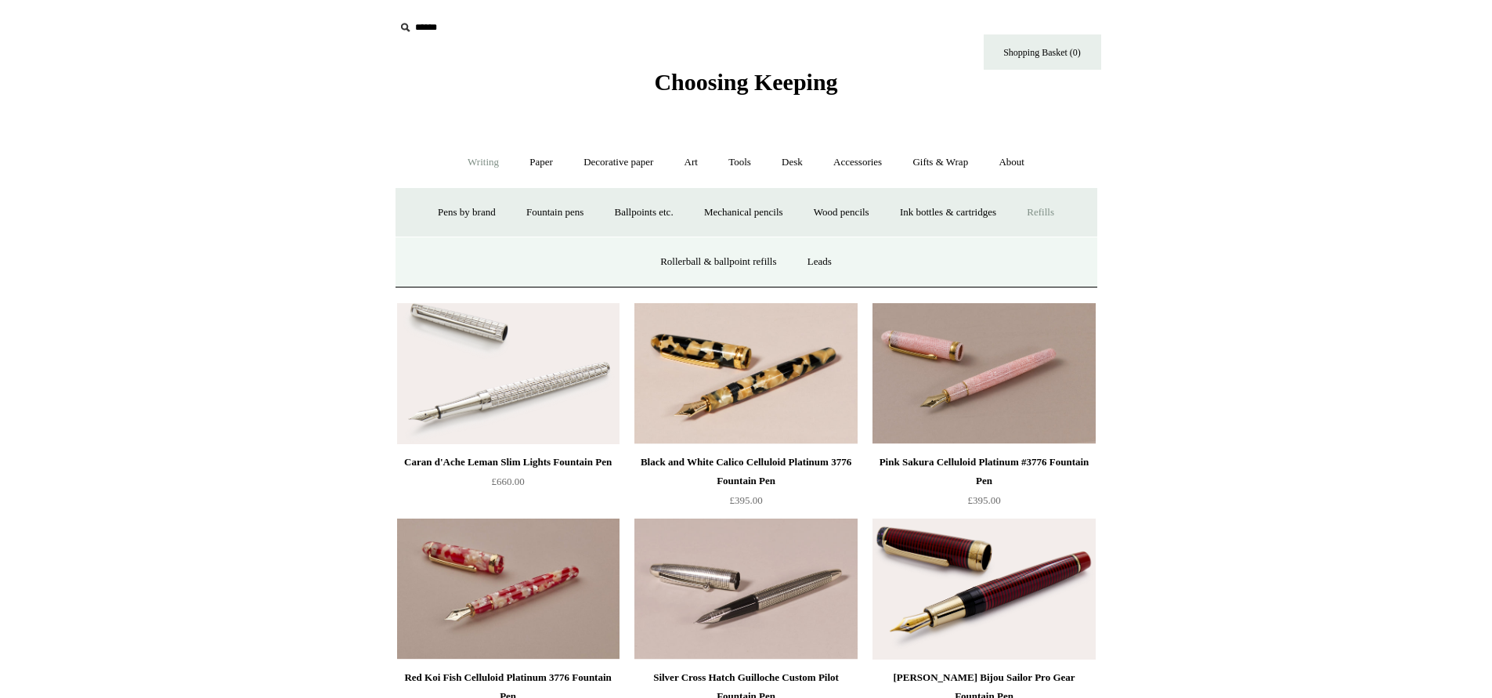
click at [841, 212] on link "Wood pencils +" at bounding box center [842, 213] width 84 height 42
click at [566, 266] on link "Graphite pencils" at bounding box center [589, 262] width 96 height 42
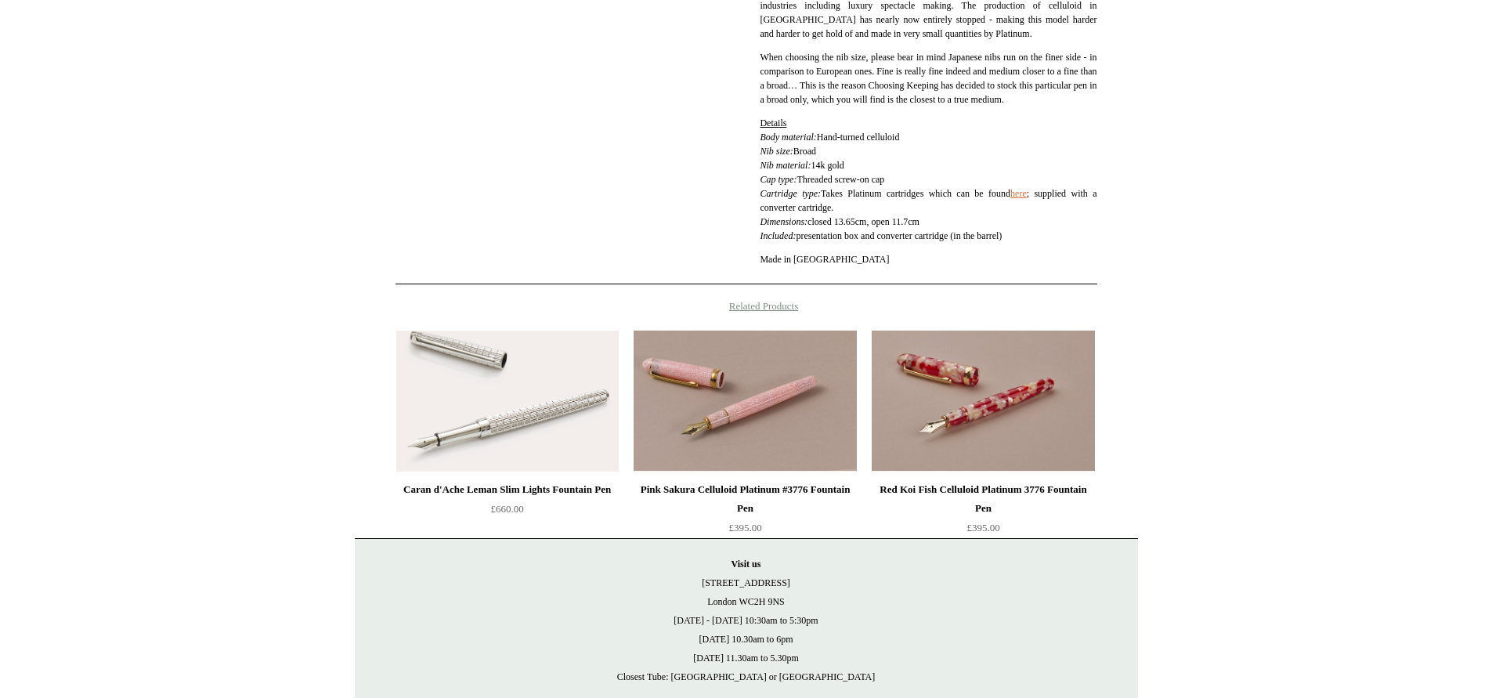
scroll to position [783, 0]
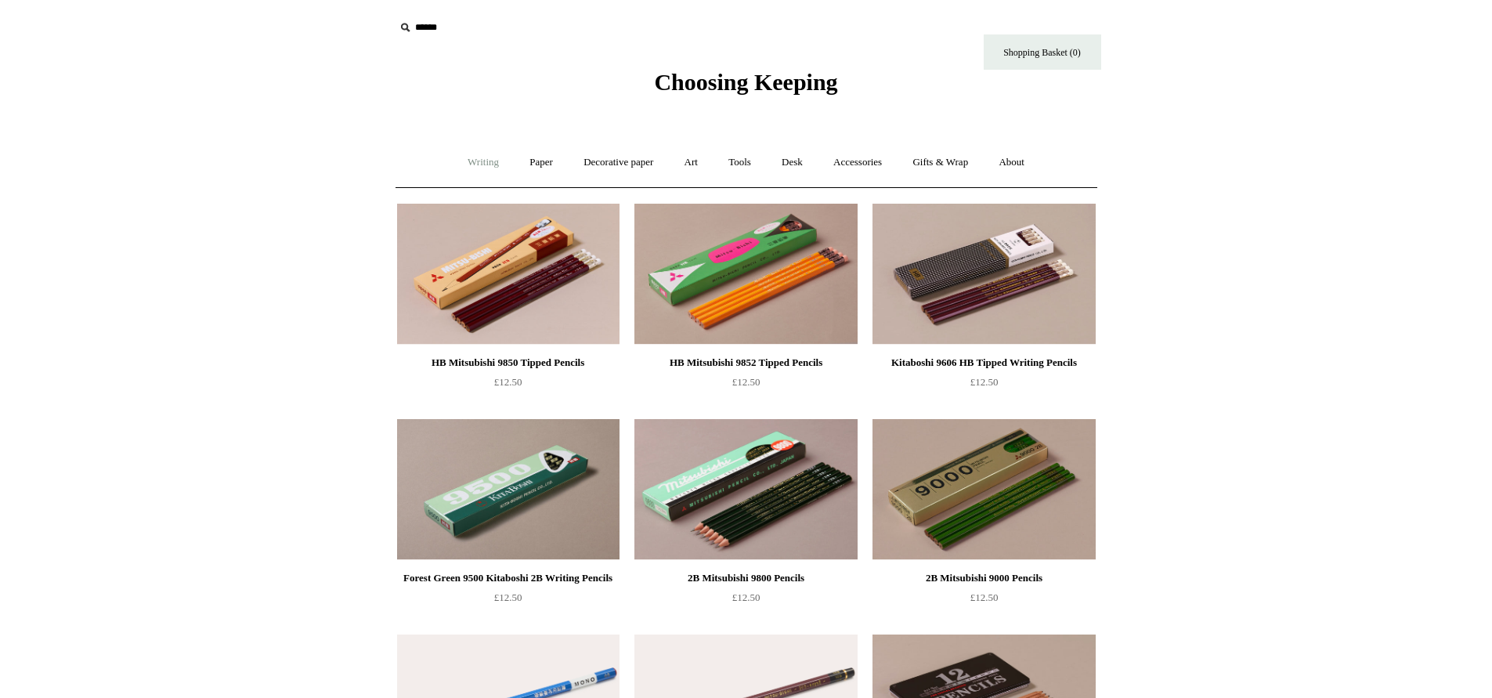
click at [472, 159] on link "Writing +" at bounding box center [484, 163] width 60 height 42
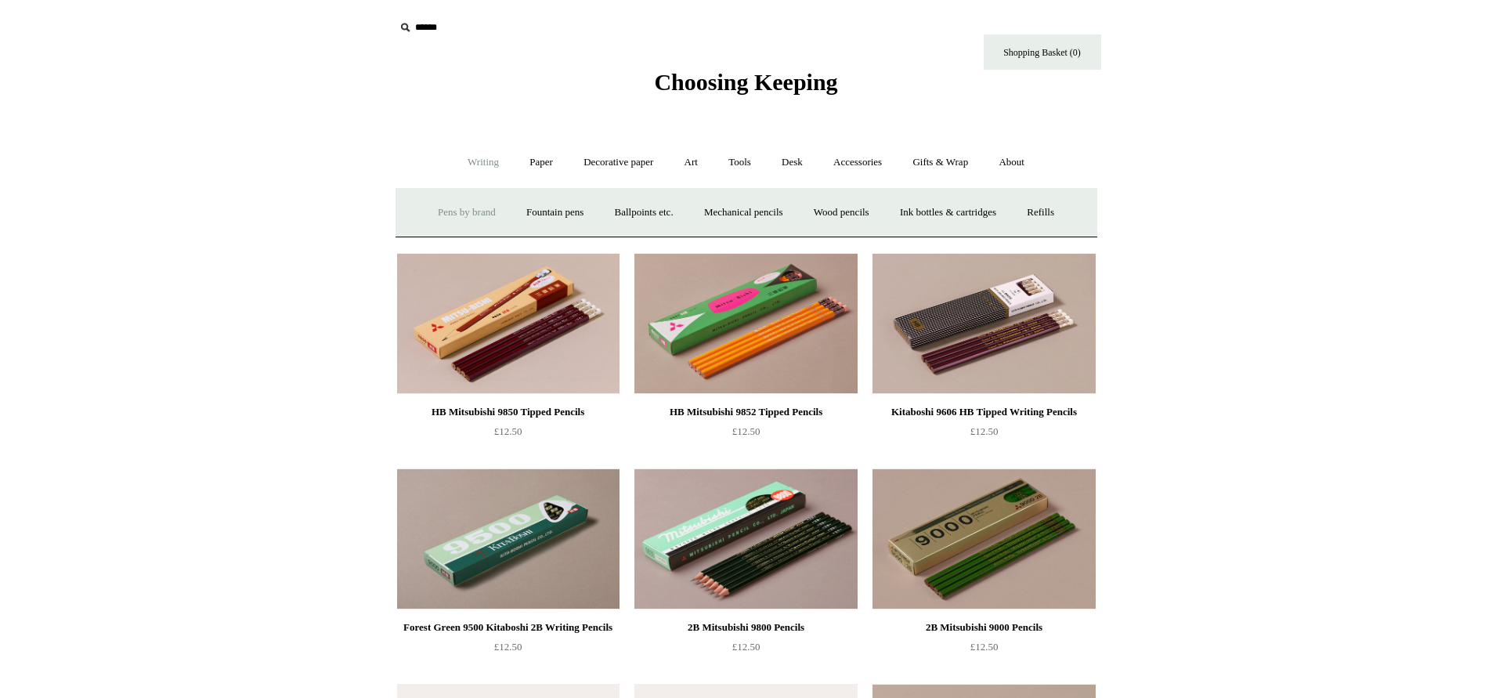
click at [447, 208] on link "Pens by brand +" at bounding box center [467, 213] width 86 height 42
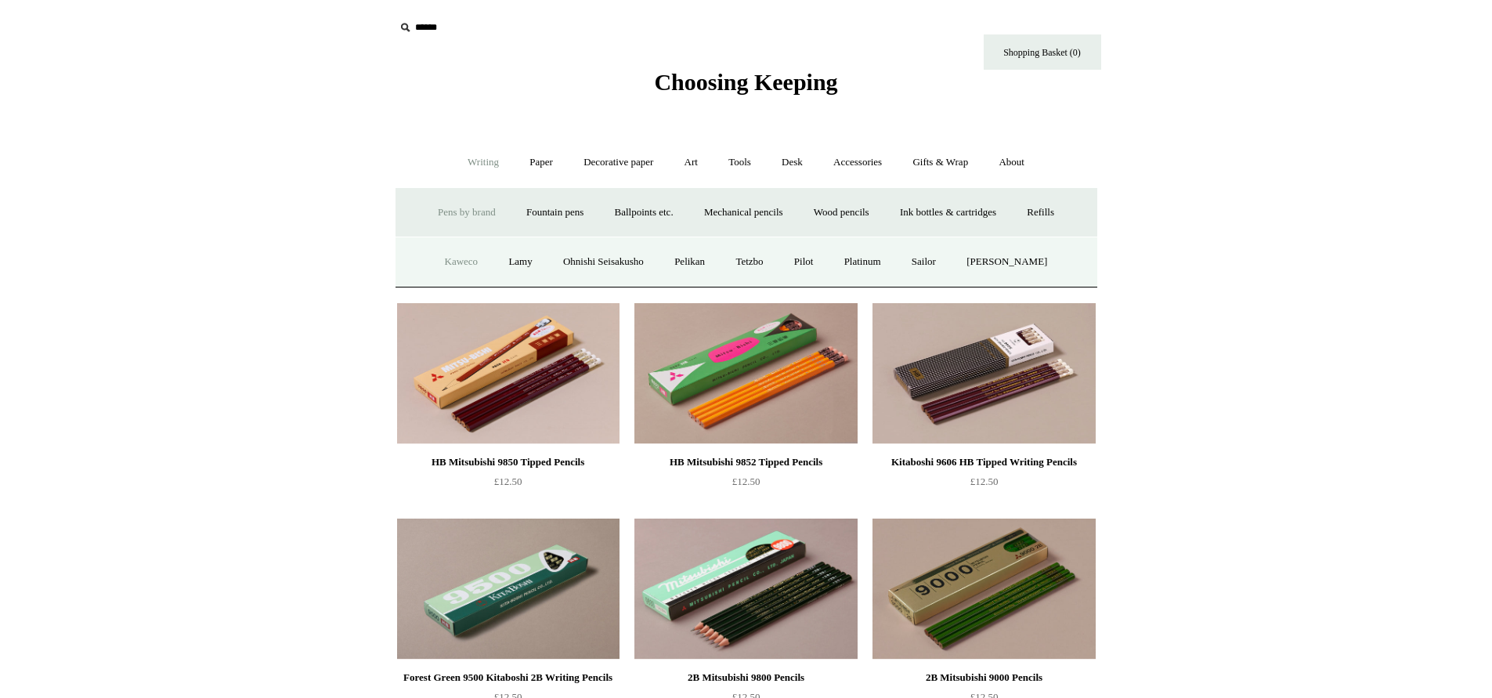
click at [446, 258] on link "Kaweco" at bounding box center [462, 262] width 62 height 42
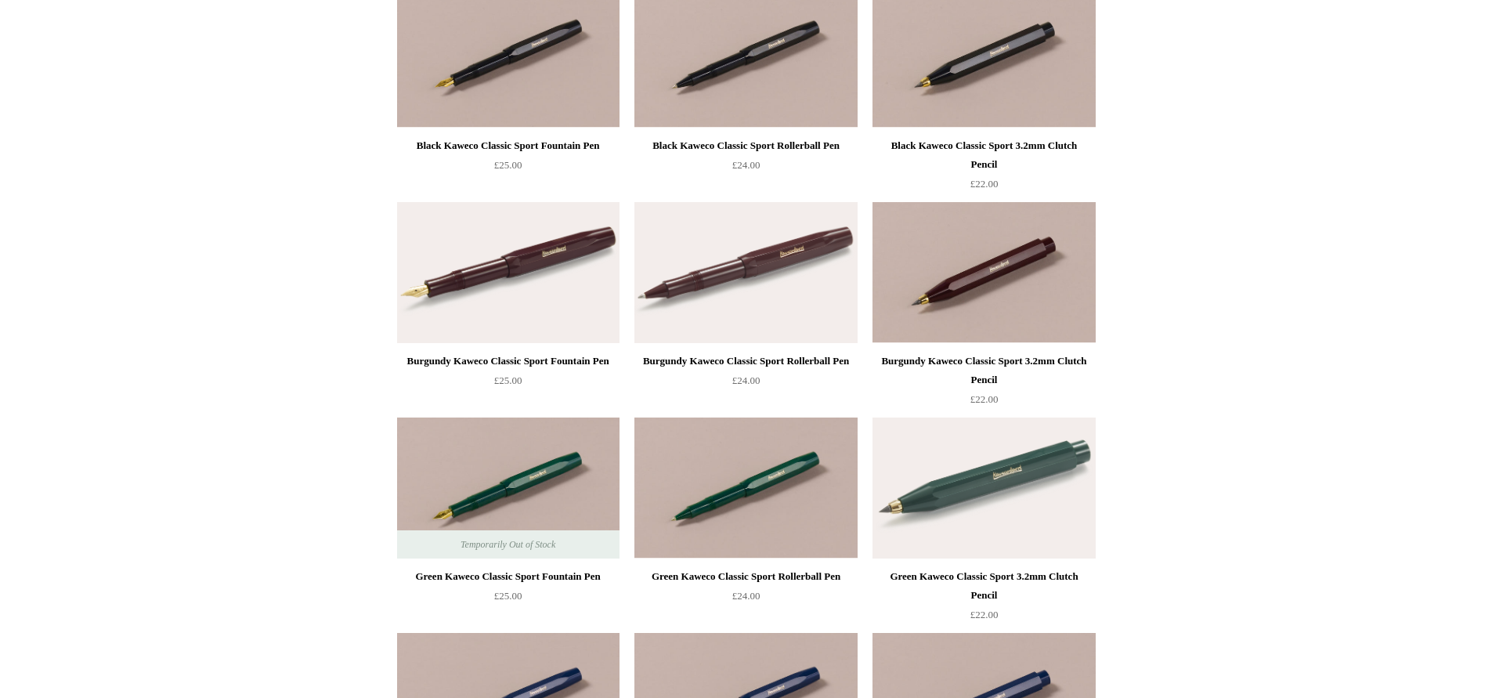
scroll to position [228, 0]
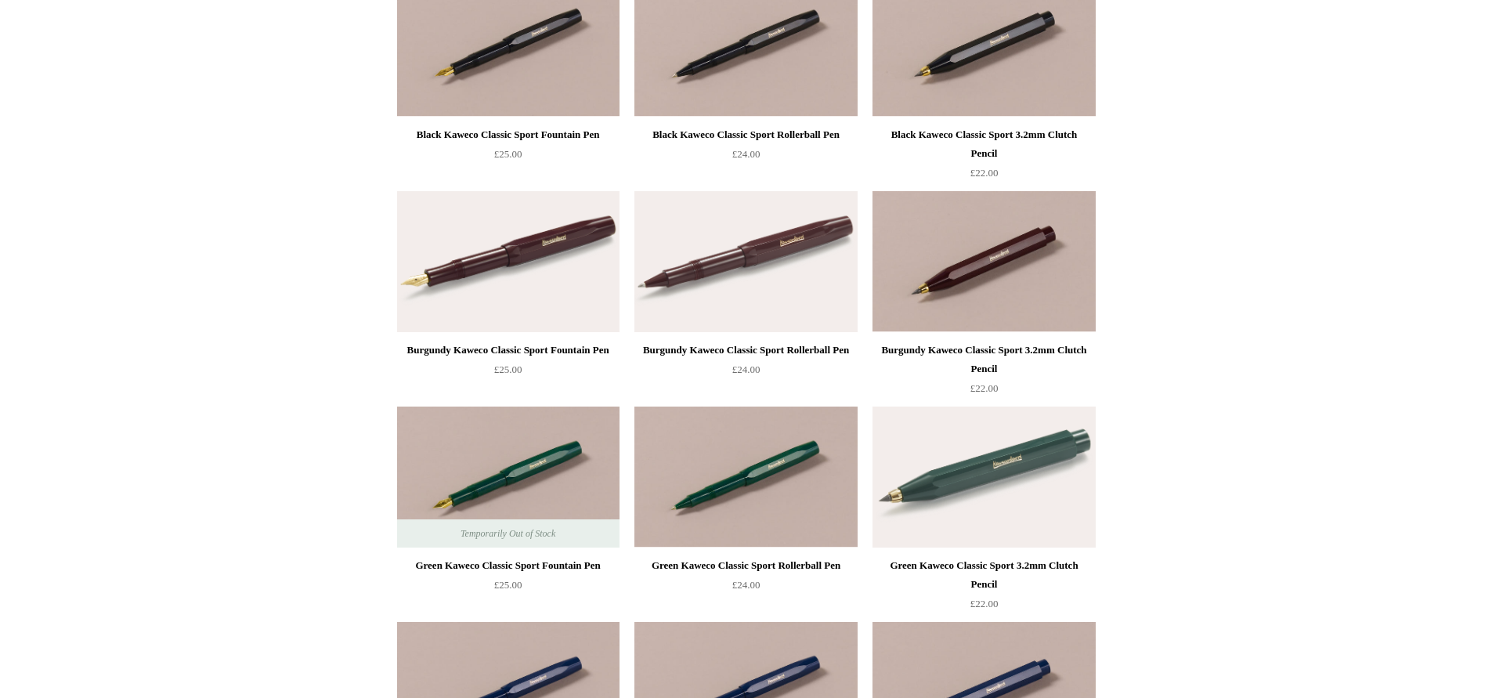
click at [555, 127] on div "Black Kaweco Classic Sport Fountain Pen" at bounding box center [508, 134] width 215 height 19
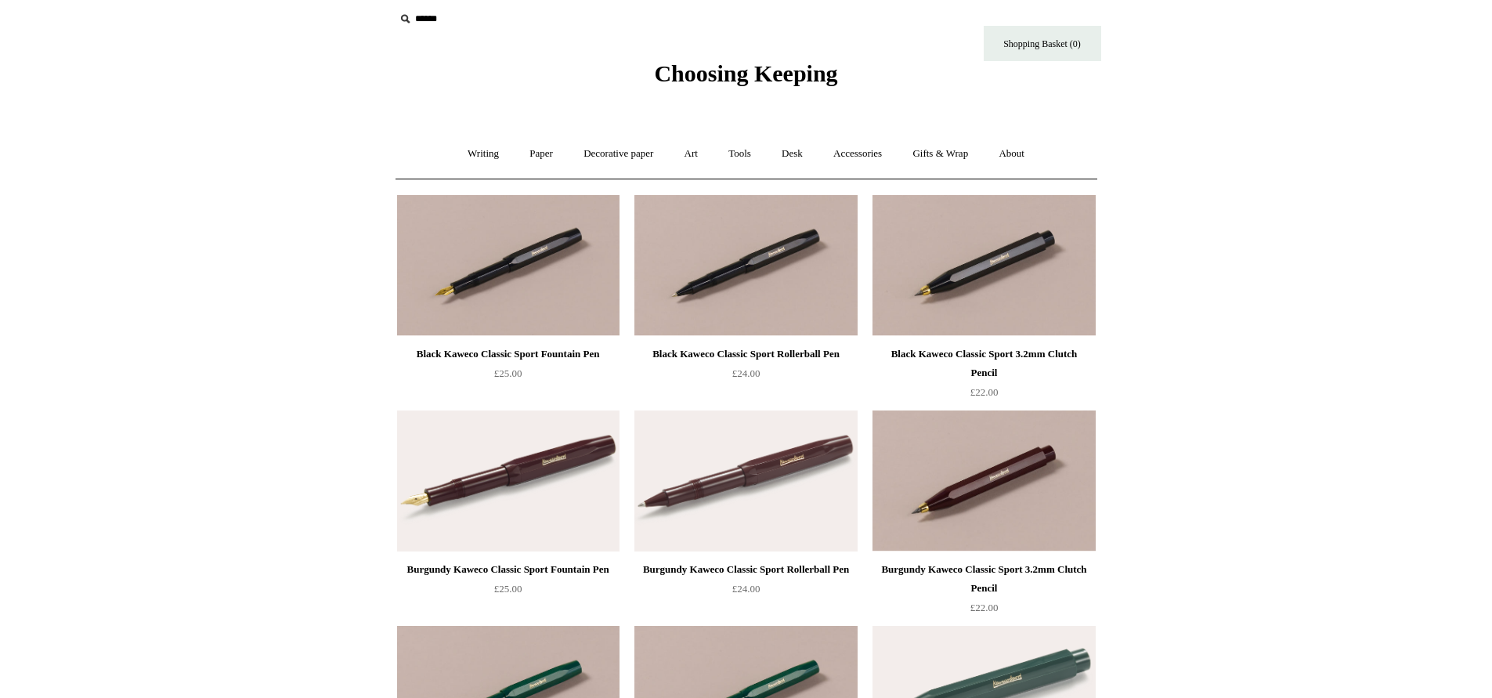
scroll to position [0, 0]
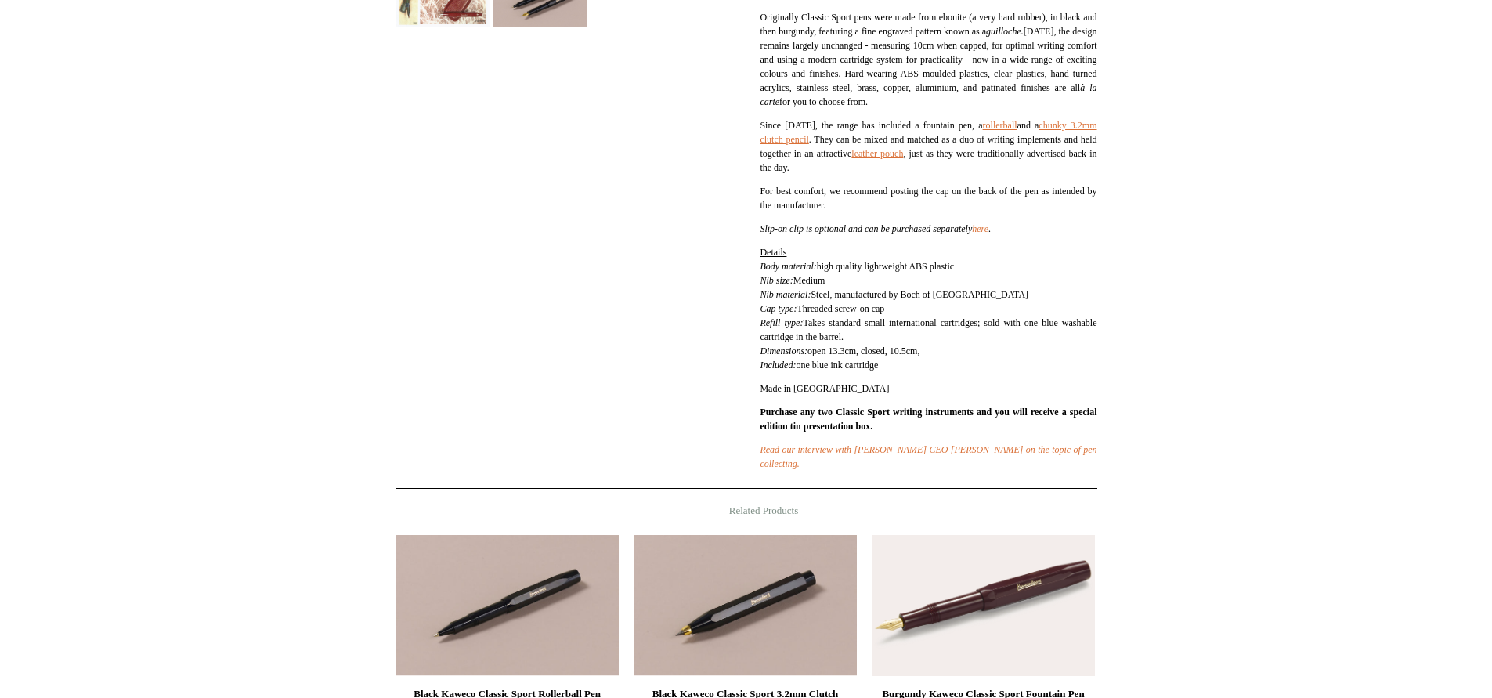
scroll to position [558, 0]
click at [989, 230] on link "here" at bounding box center [980, 230] width 16 height 11
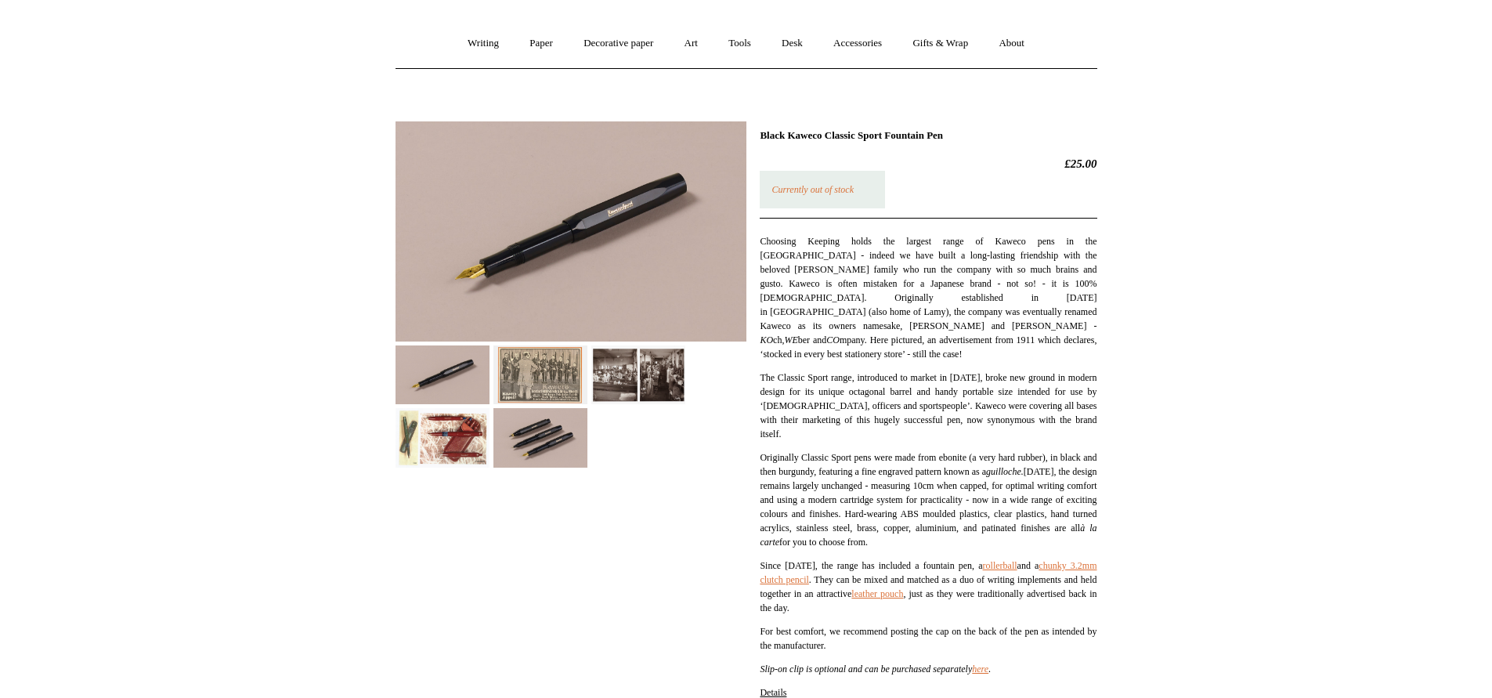
scroll to position [46, 0]
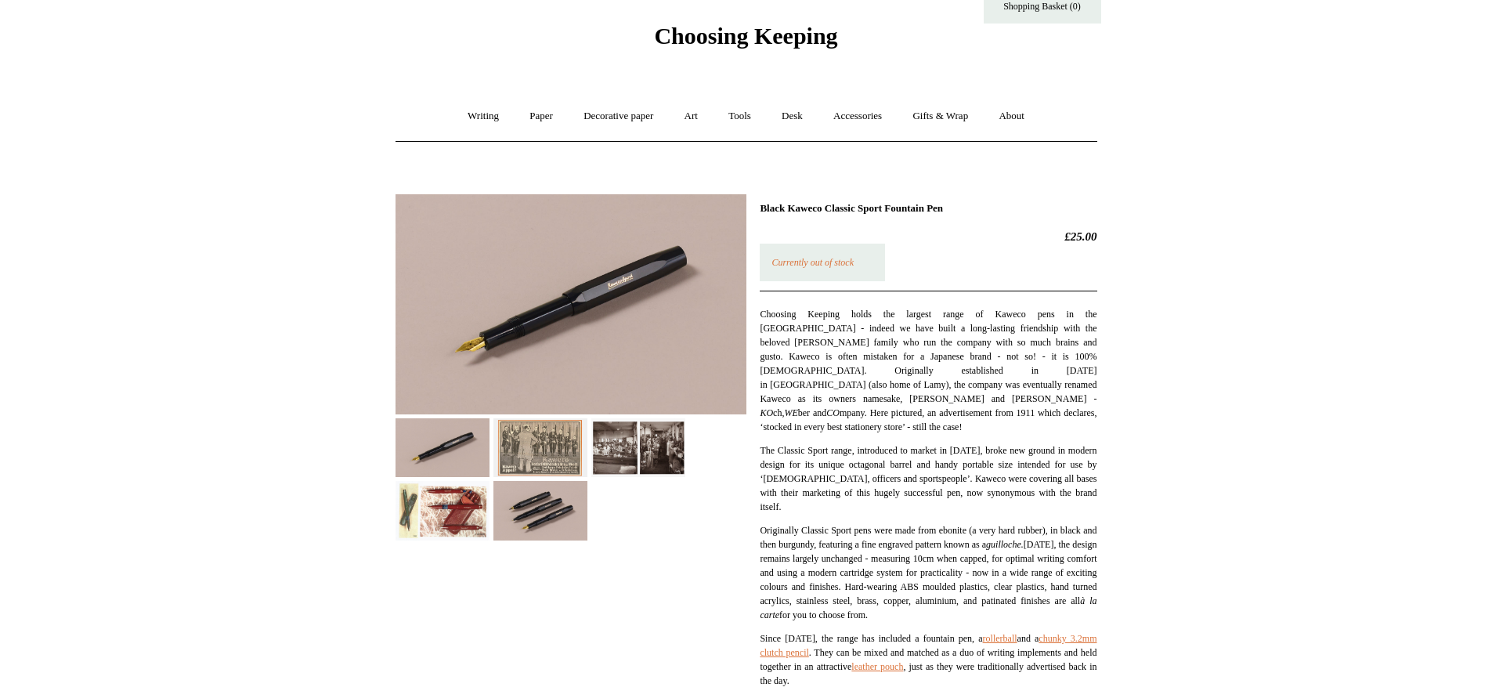
click at [559, 304] on img at bounding box center [571, 304] width 351 height 220
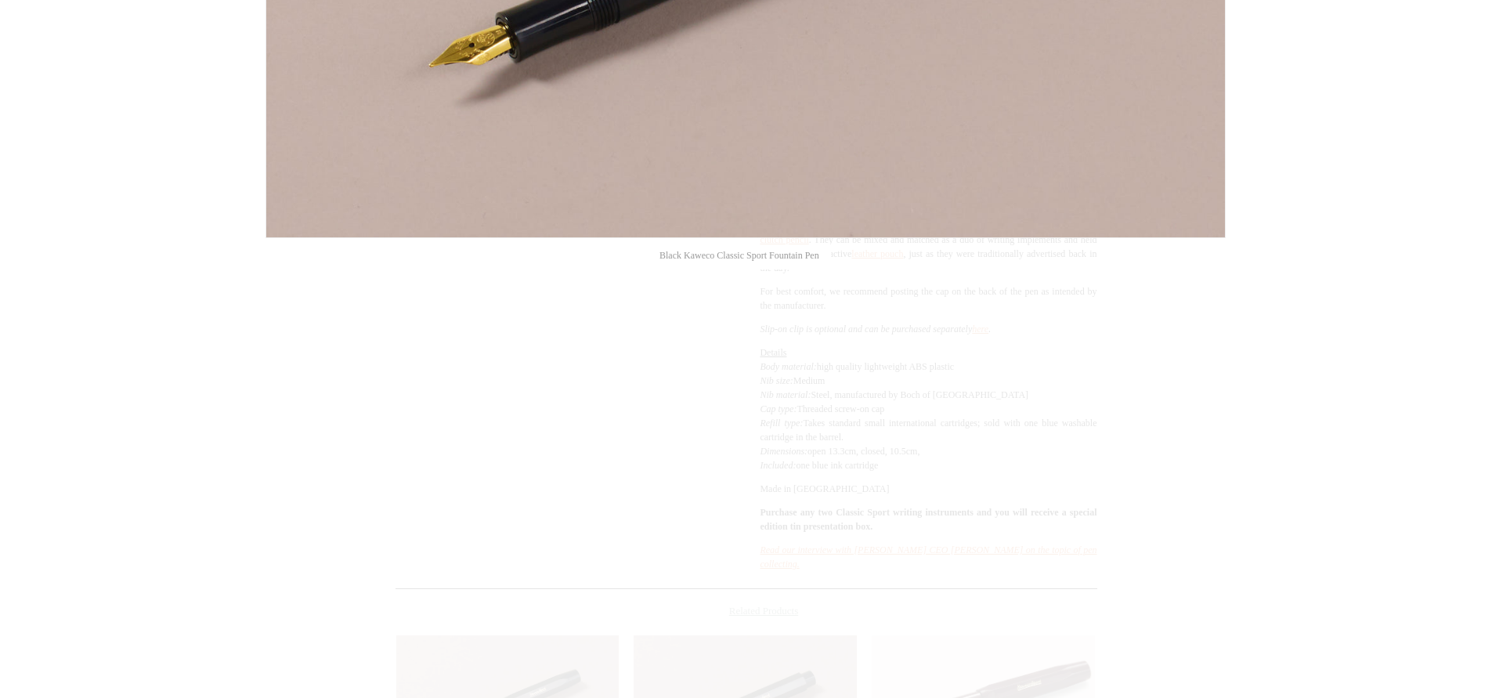
scroll to position [0, 0]
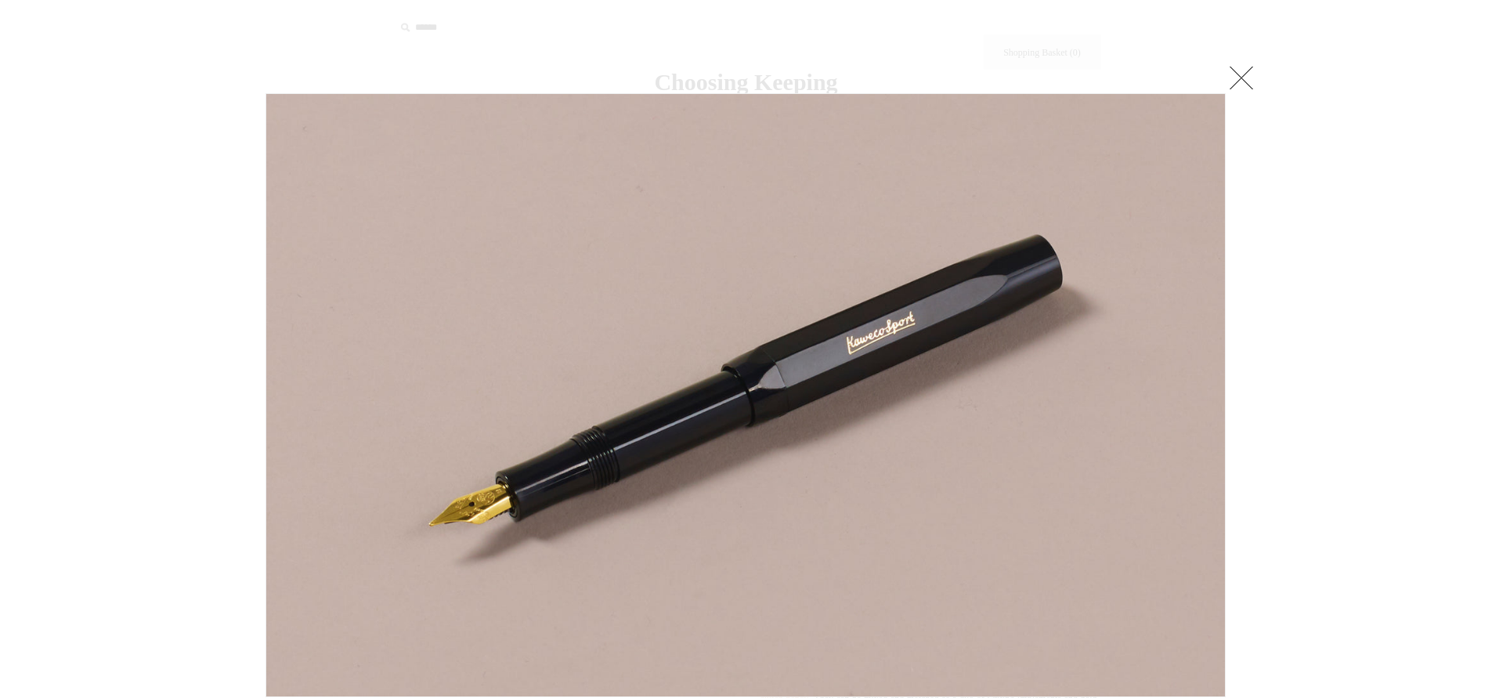
drag, startPoint x: 1488, startPoint y: 61, endPoint x: 1490, endPoint y: 204, distance: 142.6
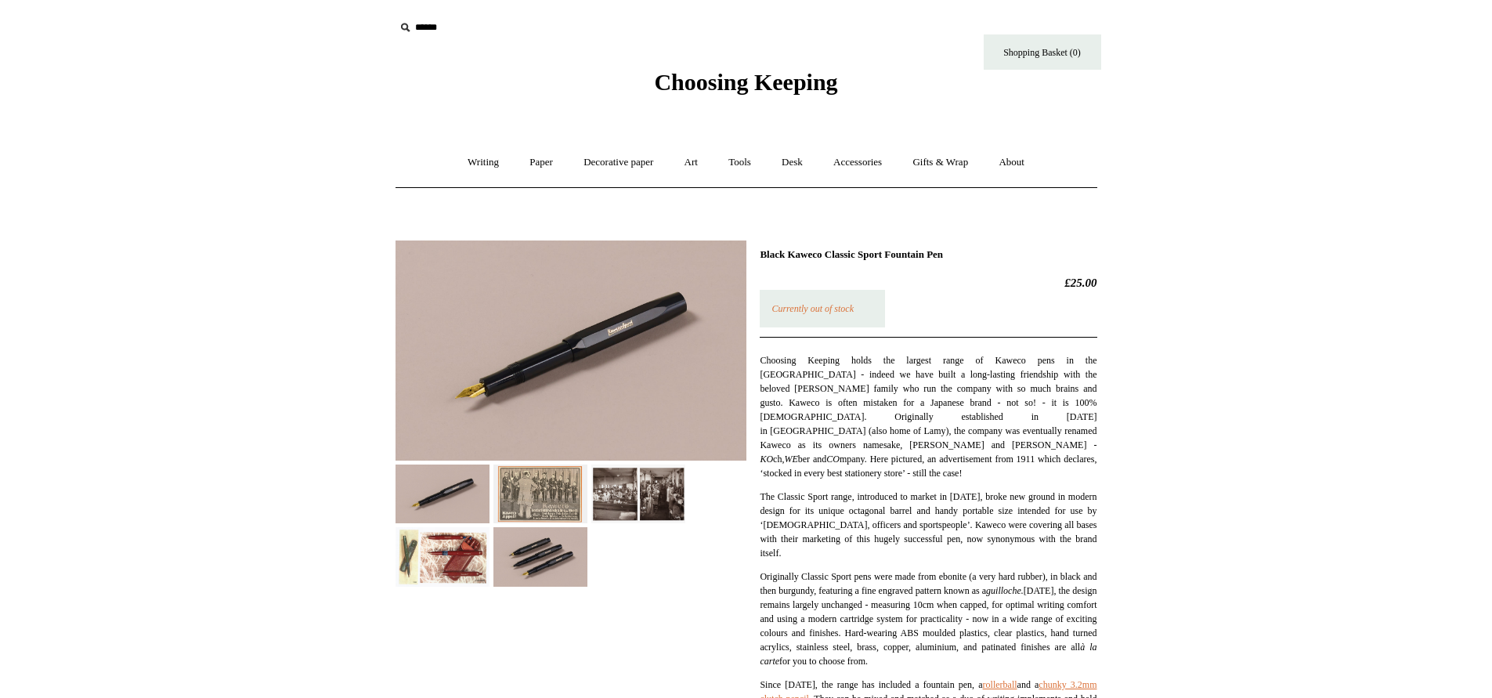
click at [544, 549] on img at bounding box center [541, 556] width 94 height 59
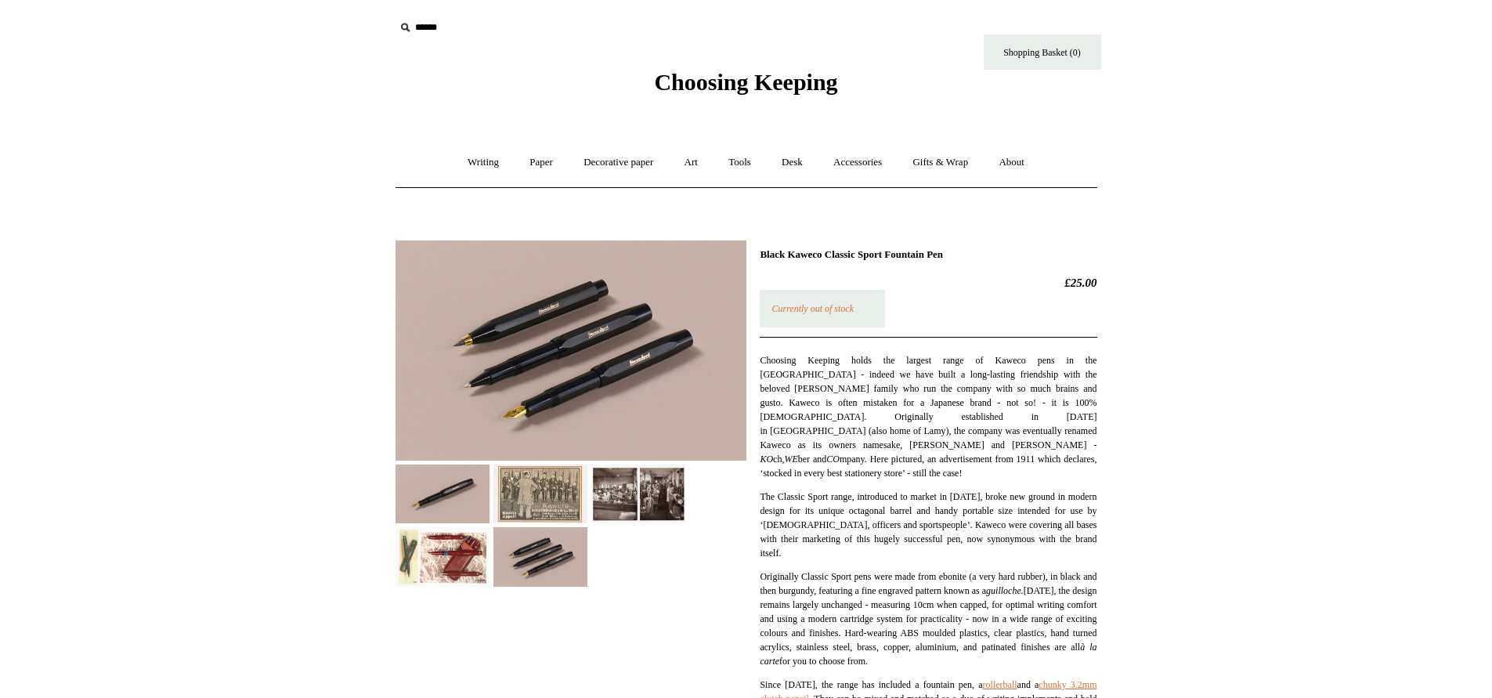
click at [452, 550] on img at bounding box center [443, 556] width 94 height 59
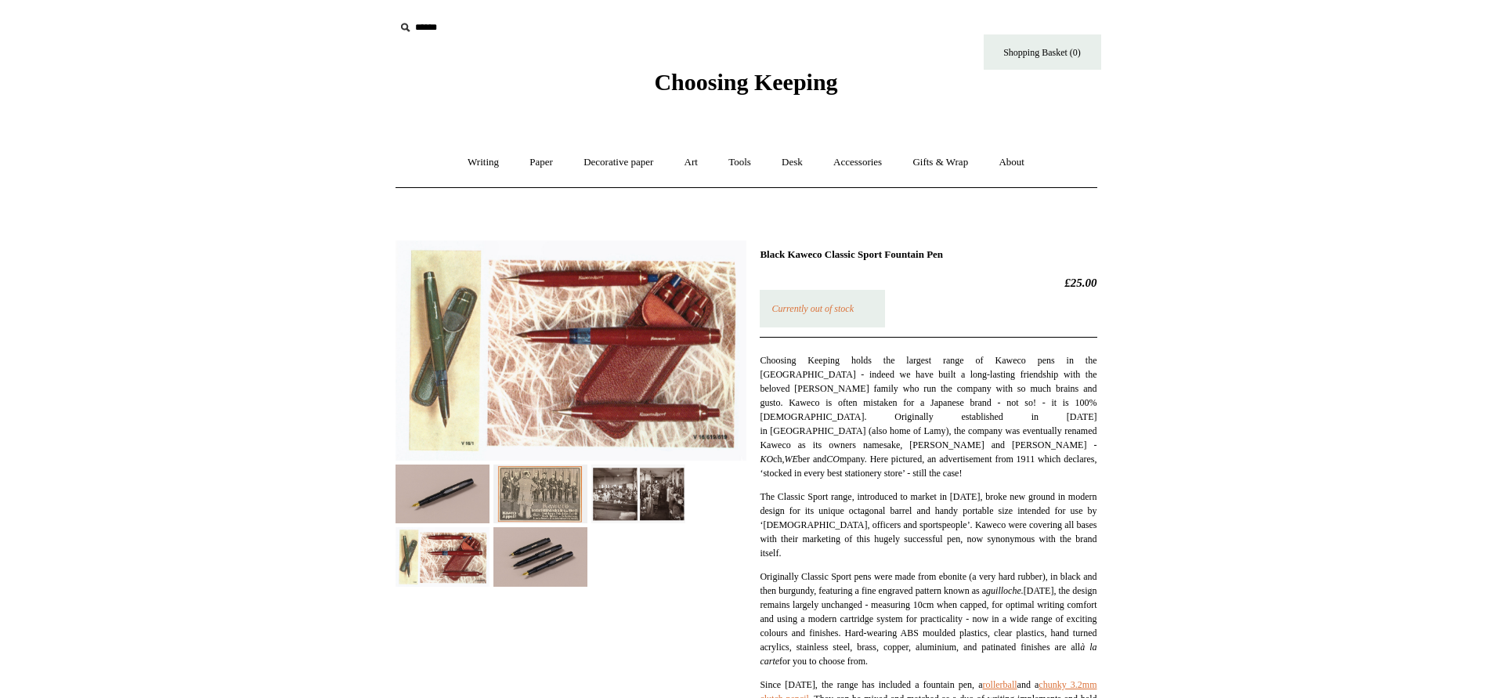
click at [558, 555] on img at bounding box center [541, 556] width 94 height 59
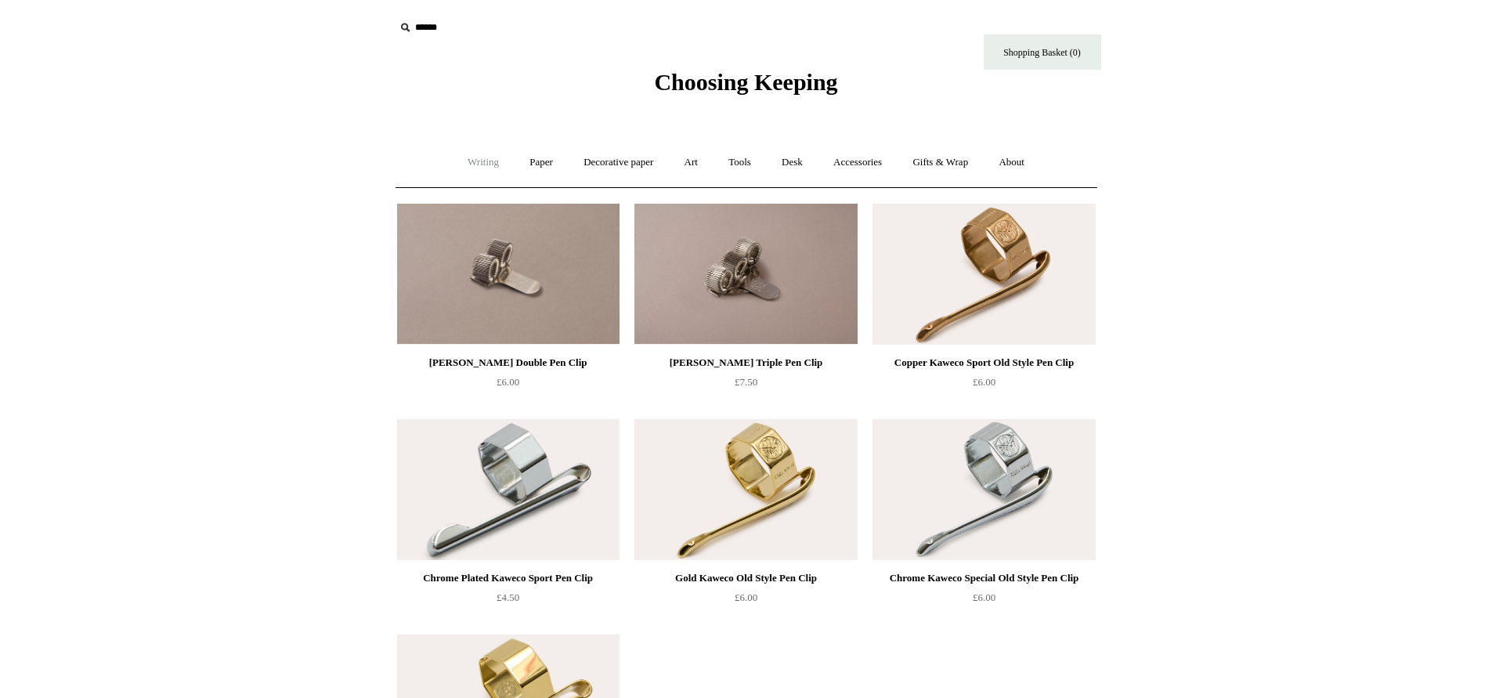
click at [473, 159] on link "Writing +" at bounding box center [484, 163] width 60 height 42
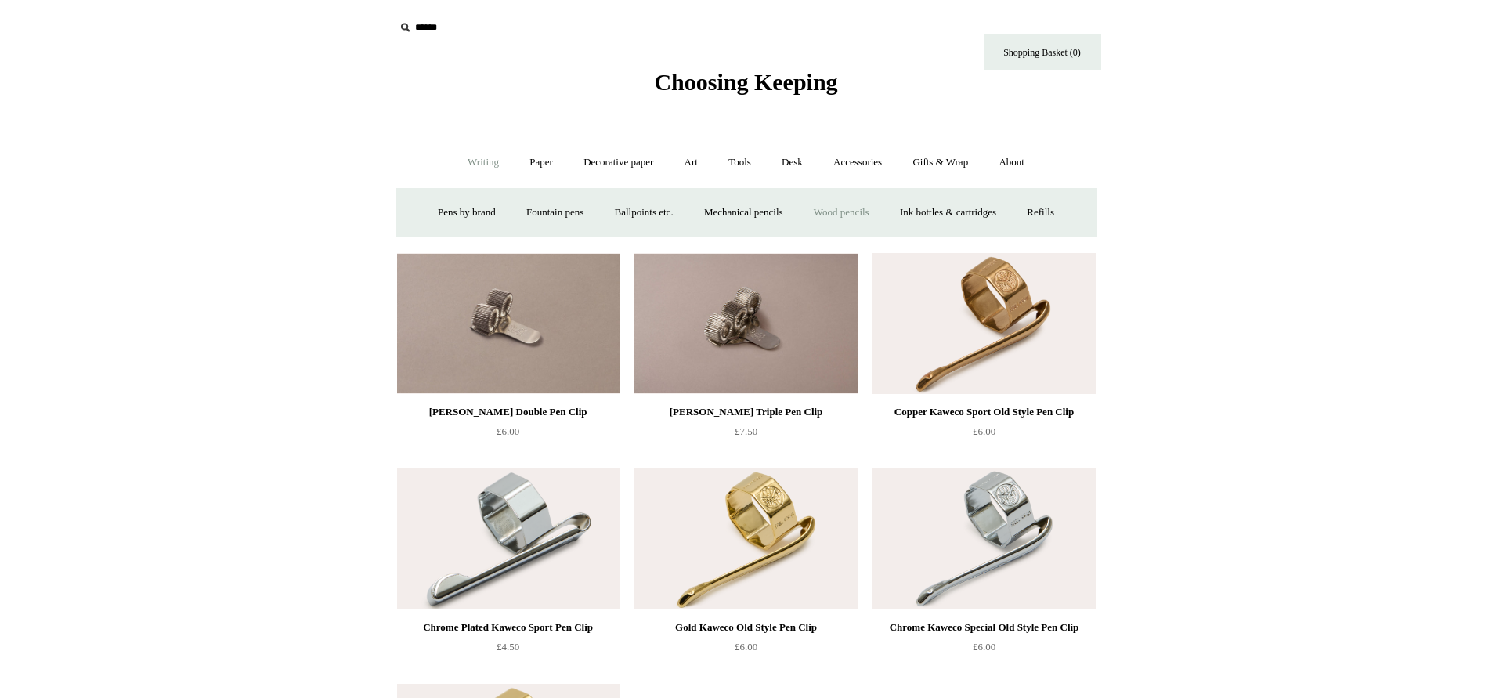
click at [868, 213] on link "Wood pencils +" at bounding box center [842, 213] width 84 height 42
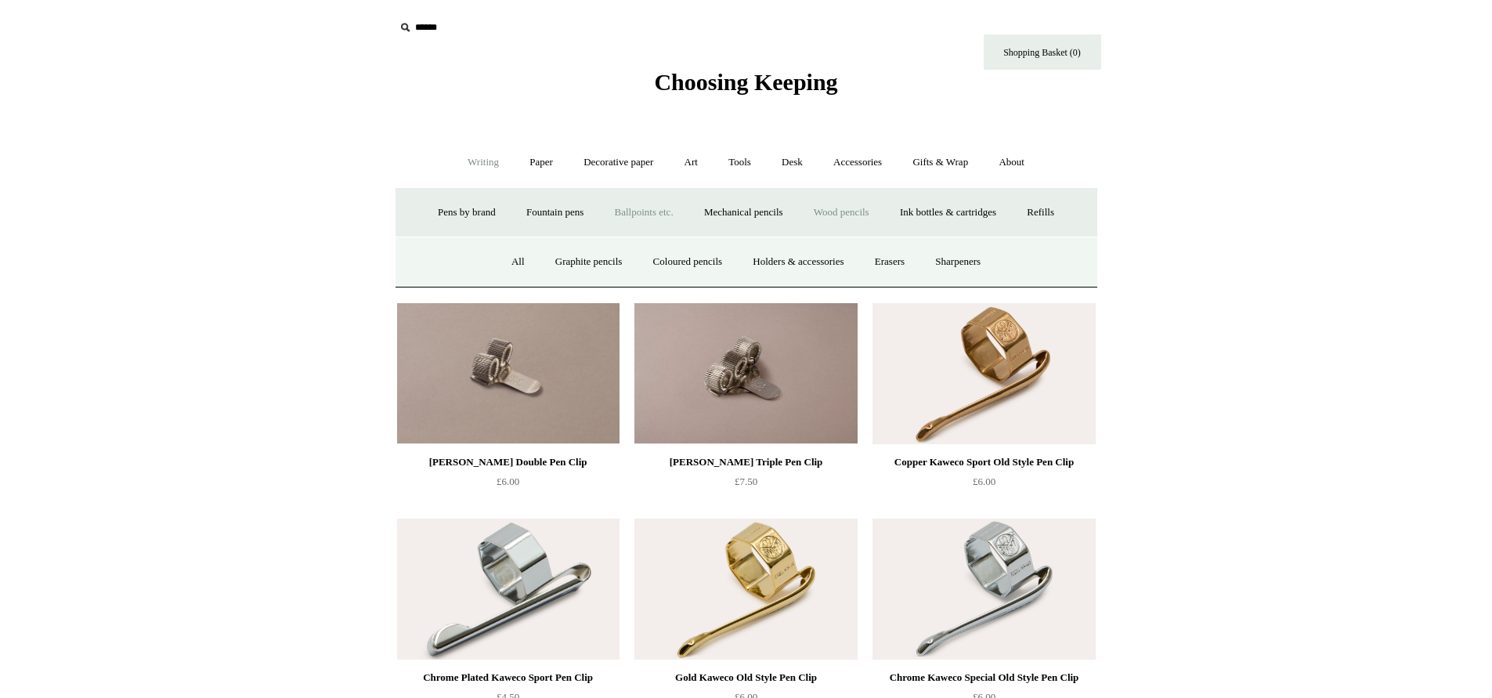
click at [627, 210] on link "Ballpoints etc. +" at bounding box center [644, 213] width 87 height 42
click at [449, 211] on link "Pens by brand +" at bounding box center [467, 213] width 86 height 42
